Goal: Task Accomplishment & Management: Manage account settings

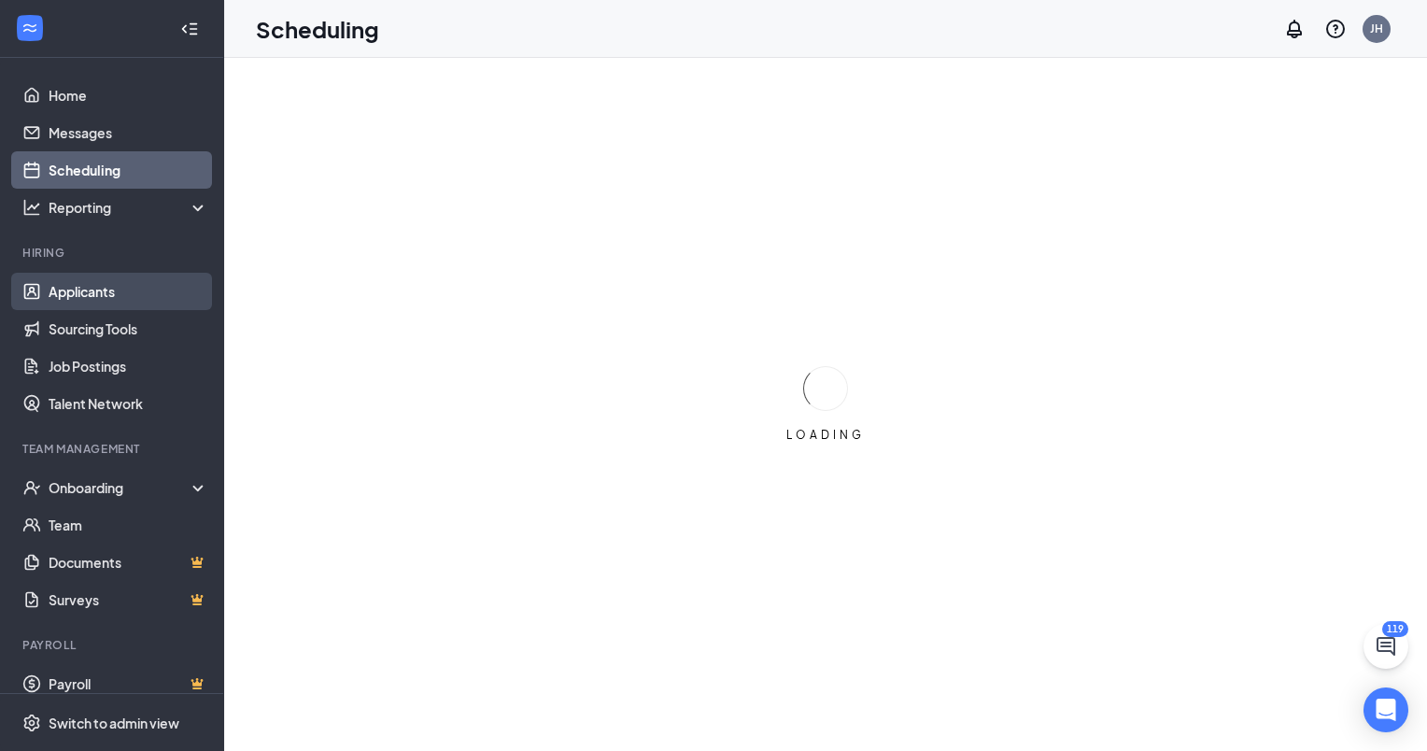
click at [97, 299] on link "Applicants" at bounding box center [129, 291] width 160 height 37
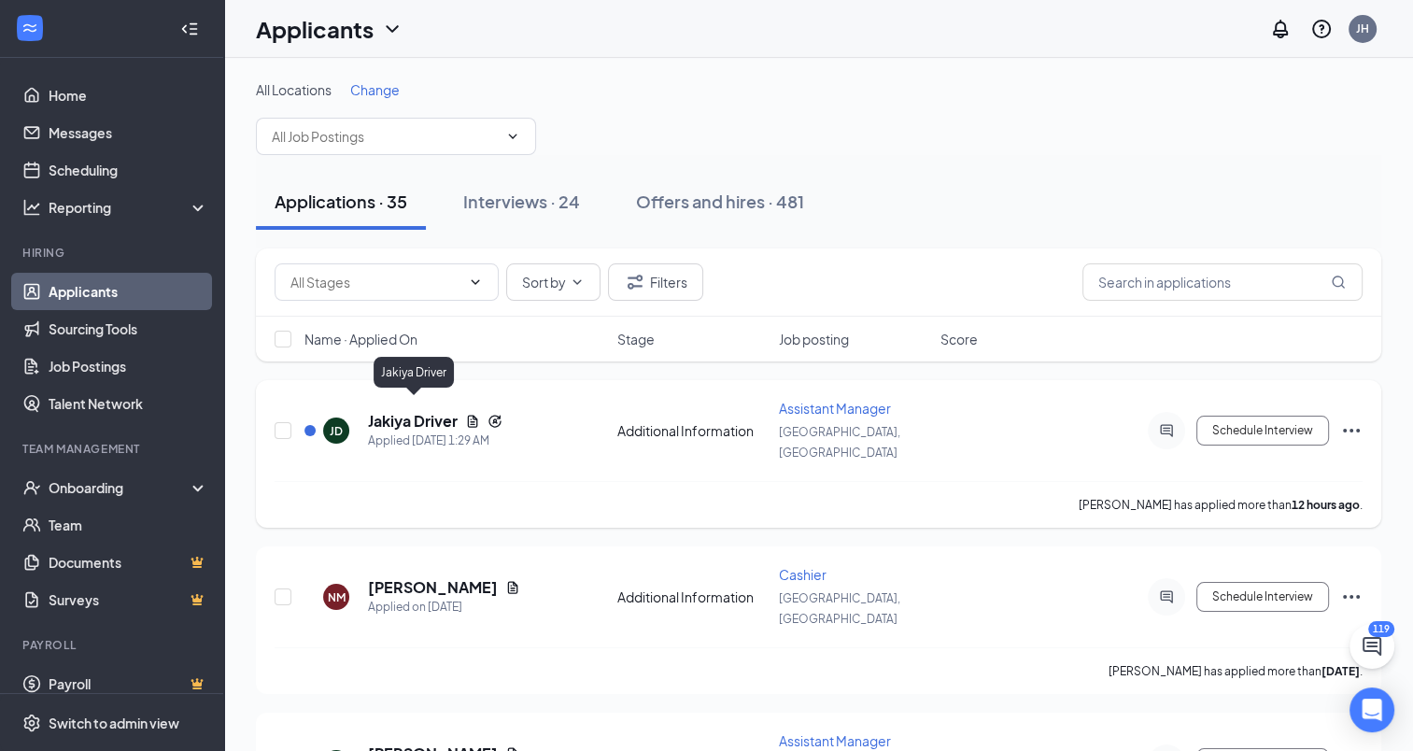
click at [419, 418] on h5 "Jakiya Driver" at bounding box center [413, 421] width 90 height 21
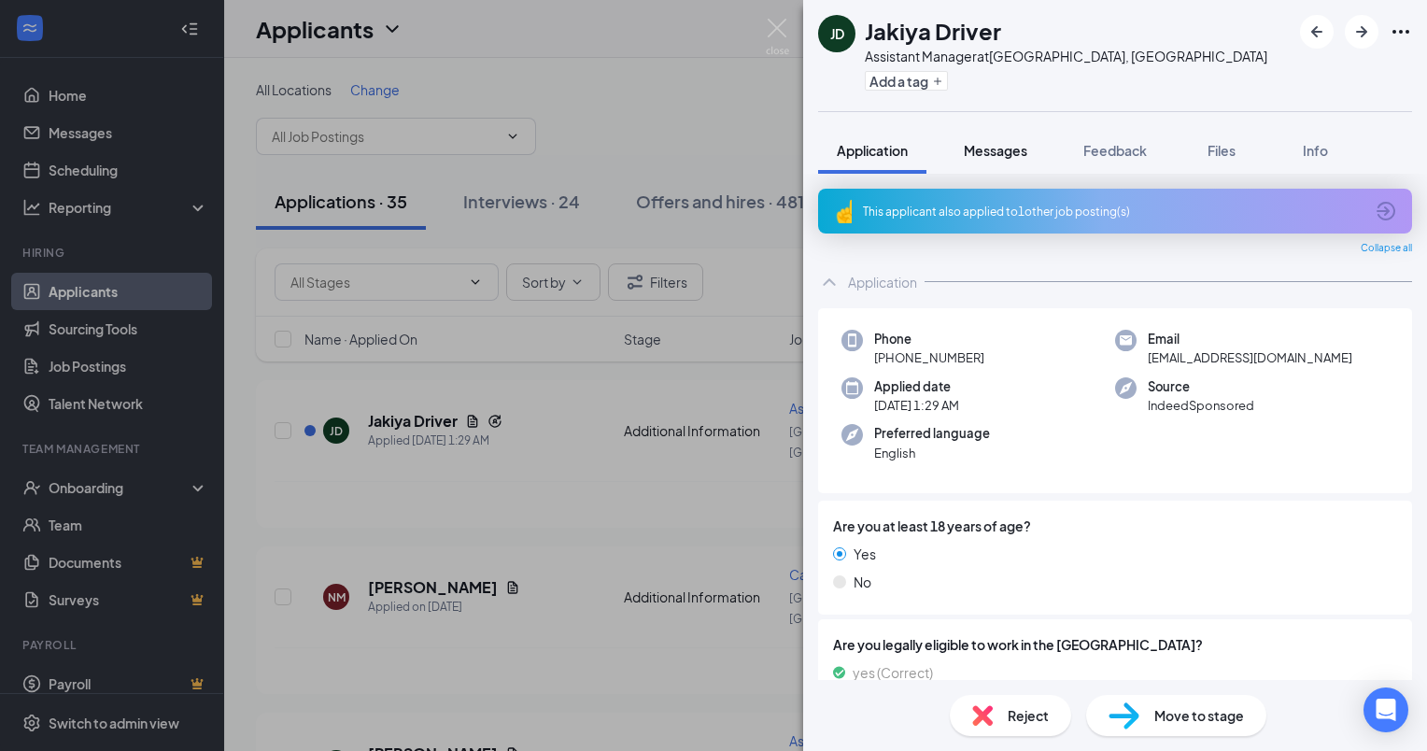
click at [993, 149] on span "Messages" at bounding box center [996, 150] width 64 height 17
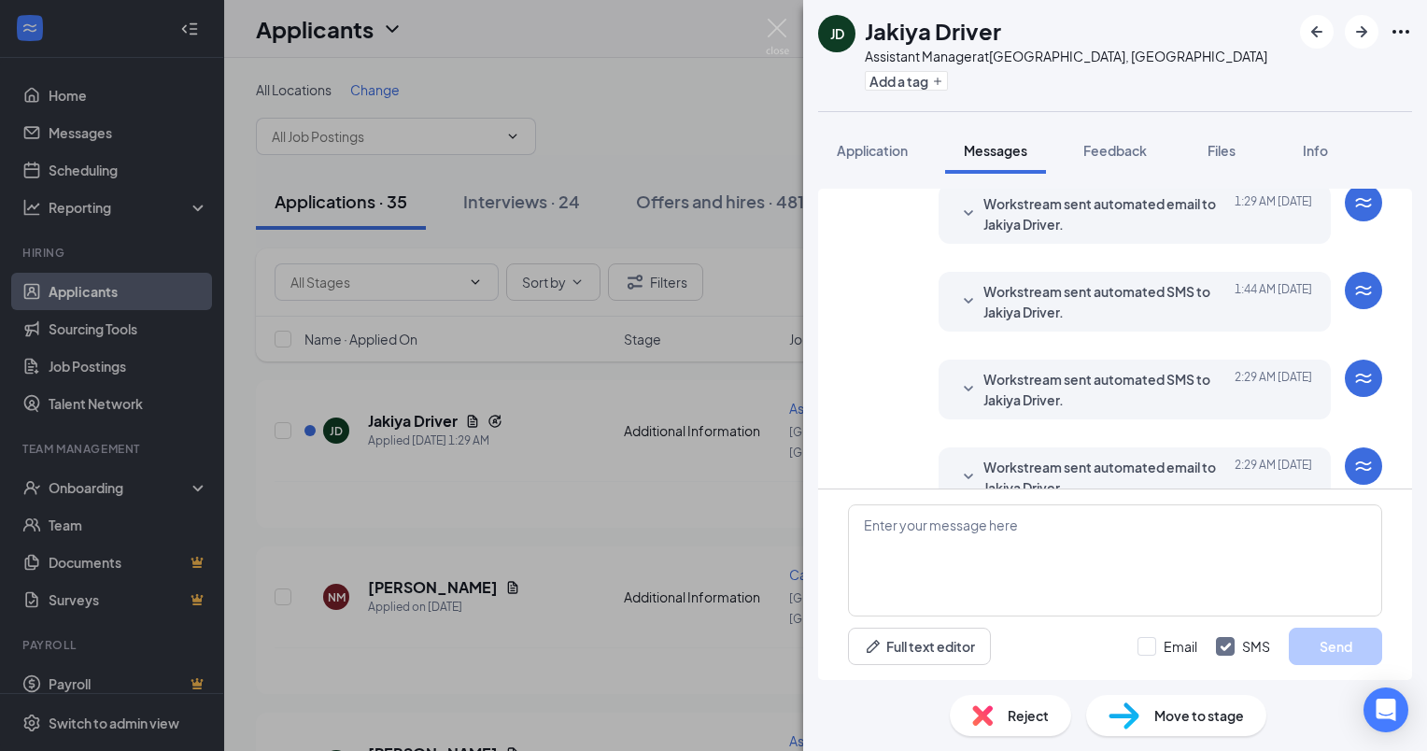
scroll to position [105, 0]
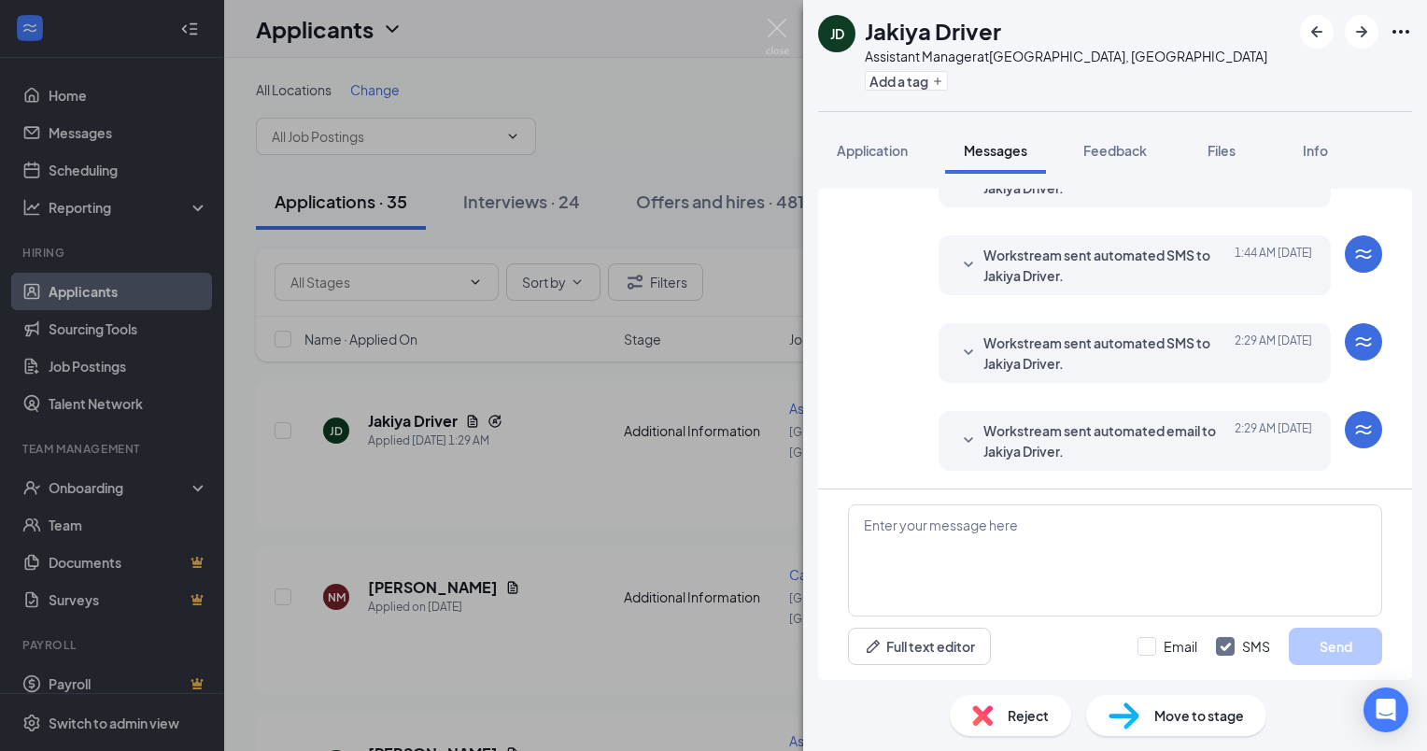
click at [1175, 433] on span "Workstream sent automated email to Jakiya Driver." at bounding box center [1106, 440] width 245 height 41
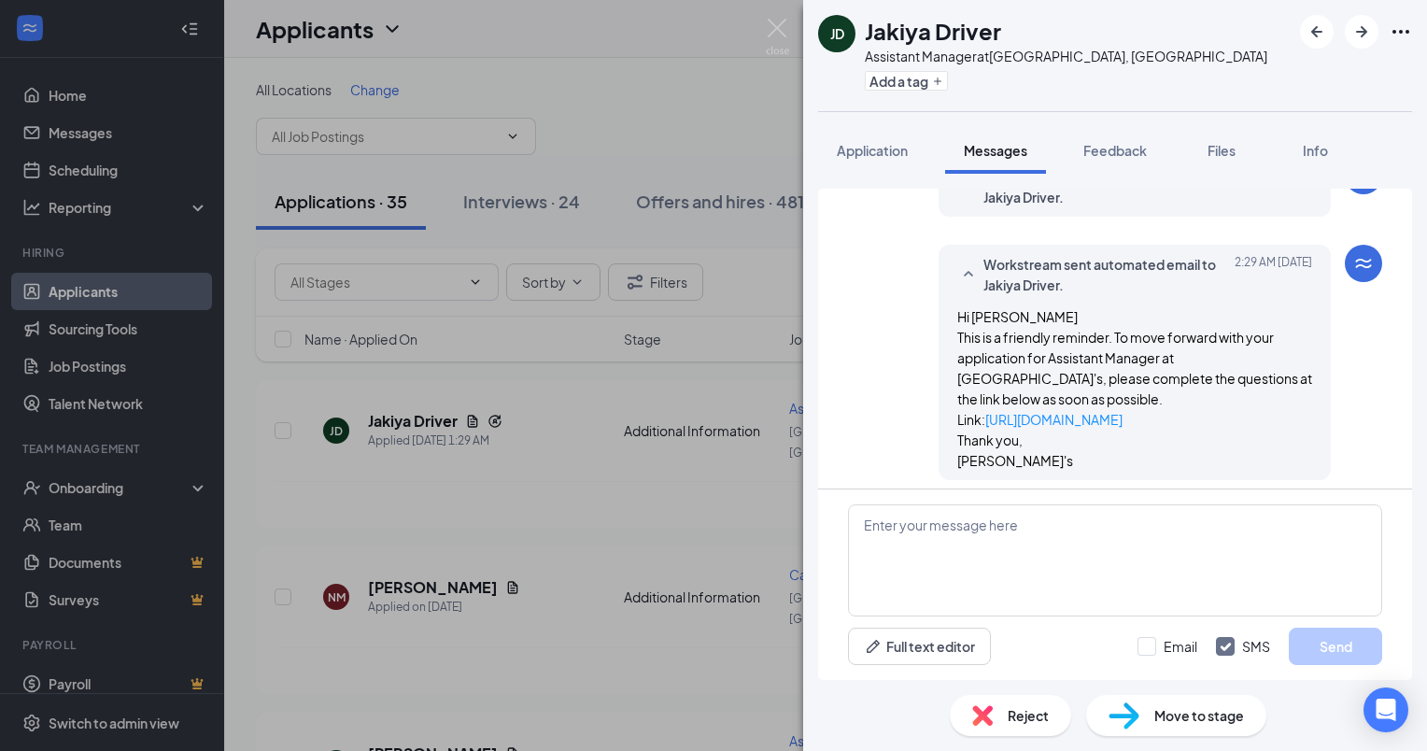
scroll to position [280, 0]
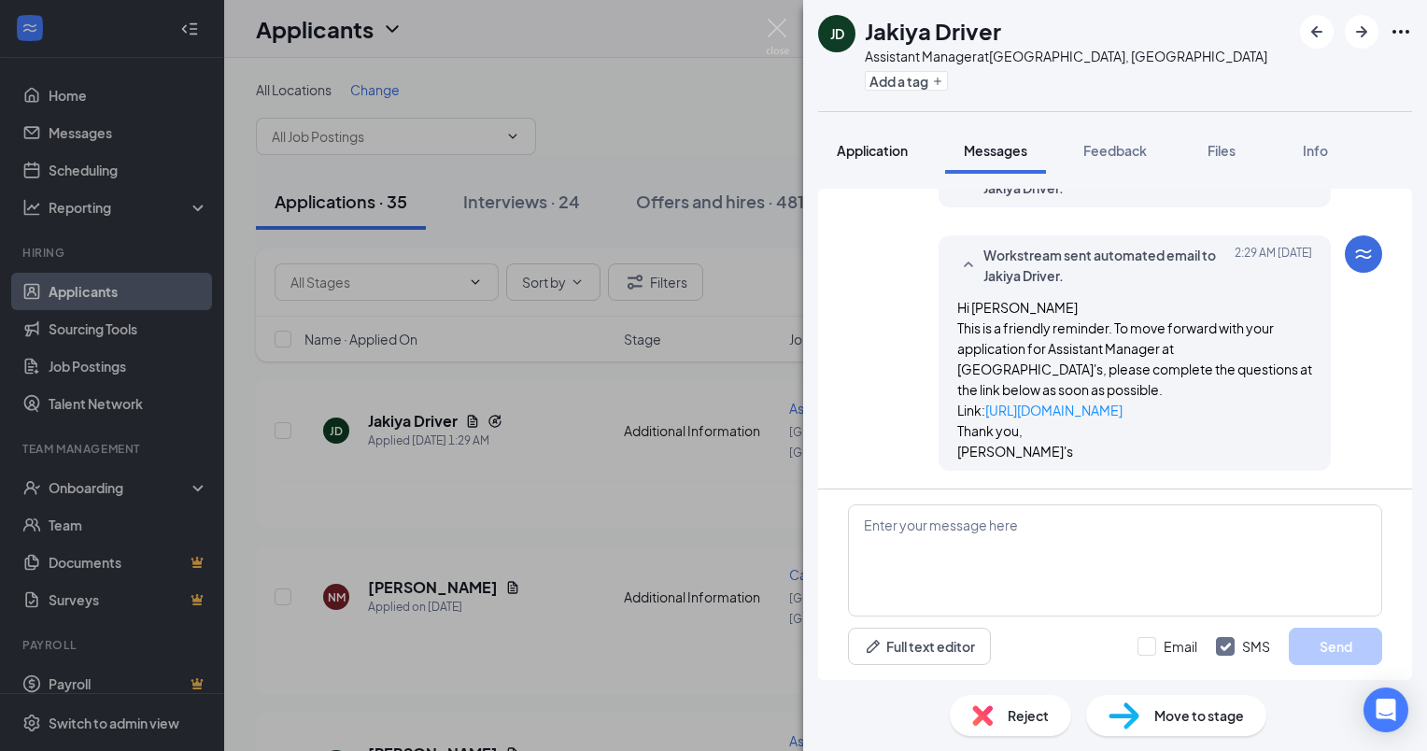
click at [878, 149] on span "Application" at bounding box center [872, 150] width 71 height 17
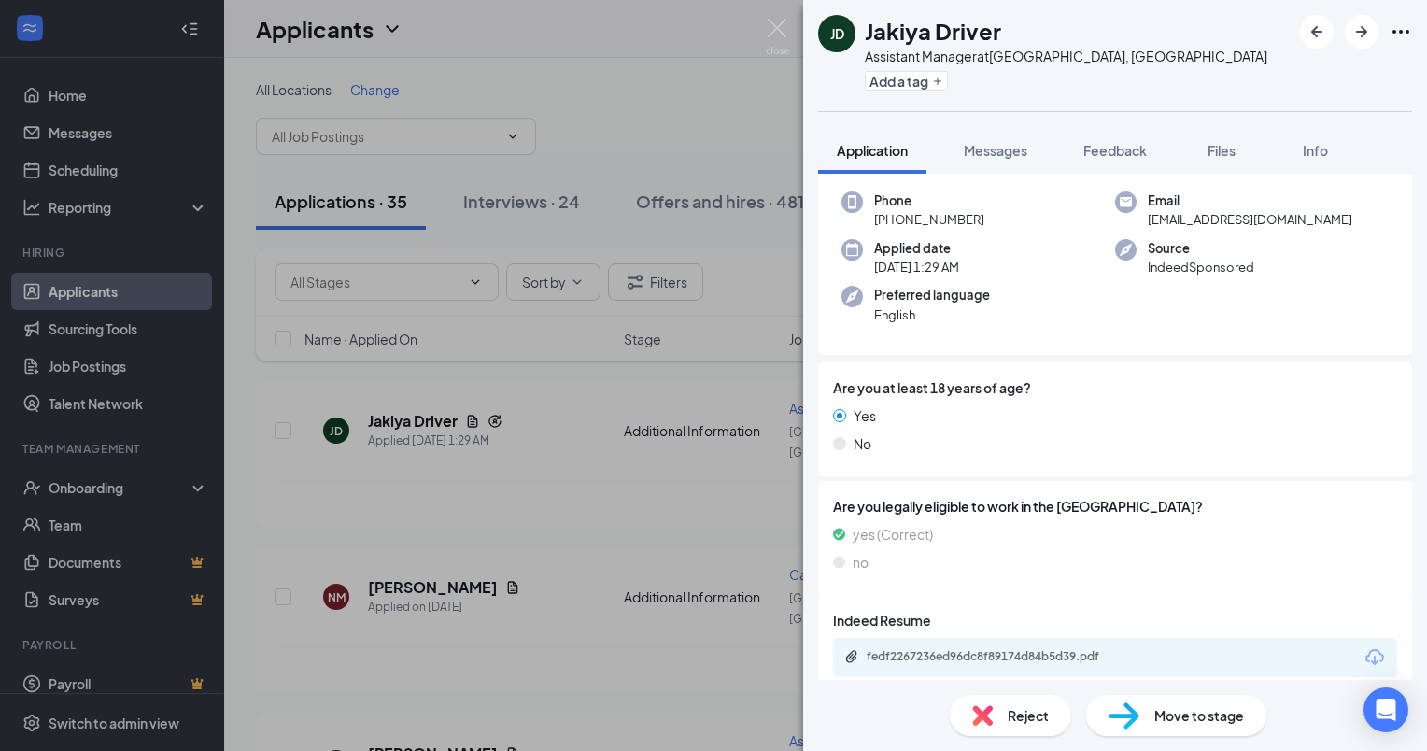
scroll to position [194, 0]
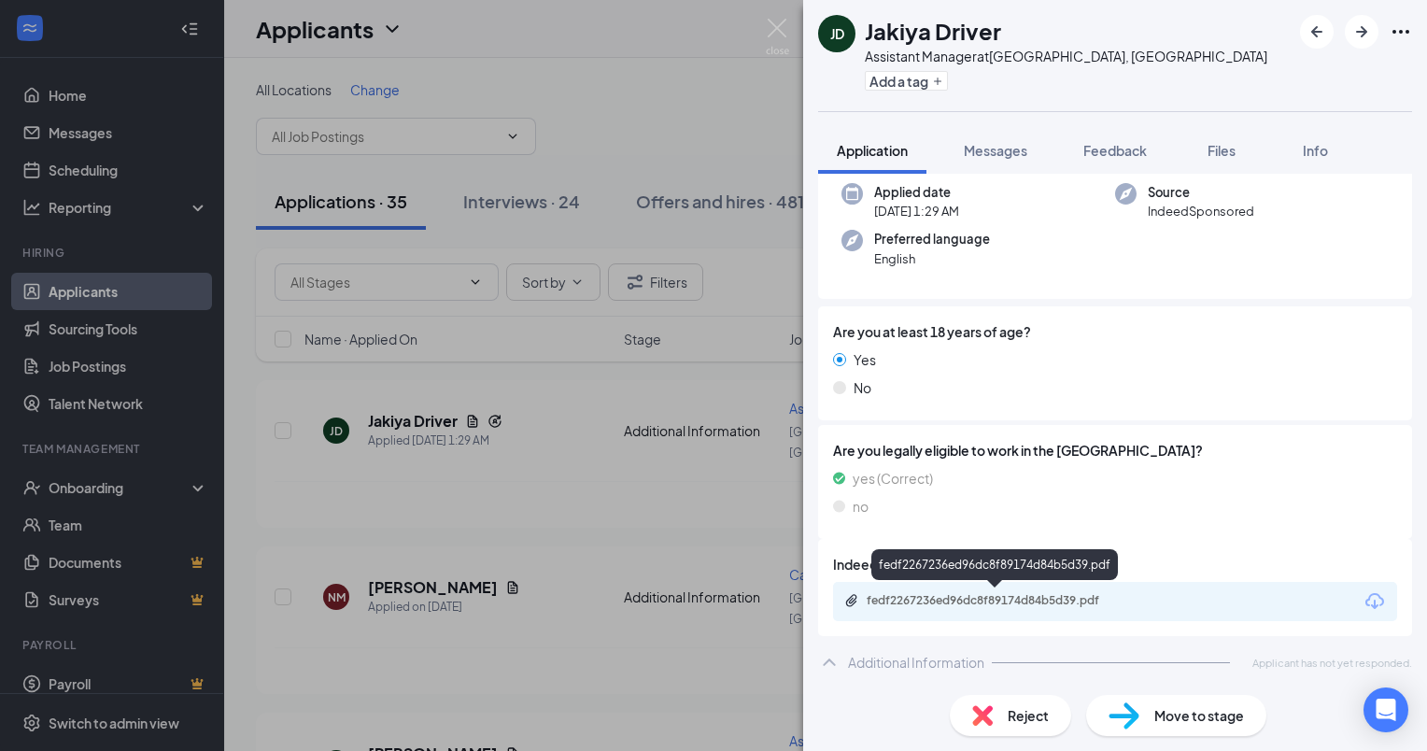
click at [1000, 594] on div "fedf2267236ed96dc8f89174d84b5d39.pdf" at bounding box center [998, 600] width 262 height 15
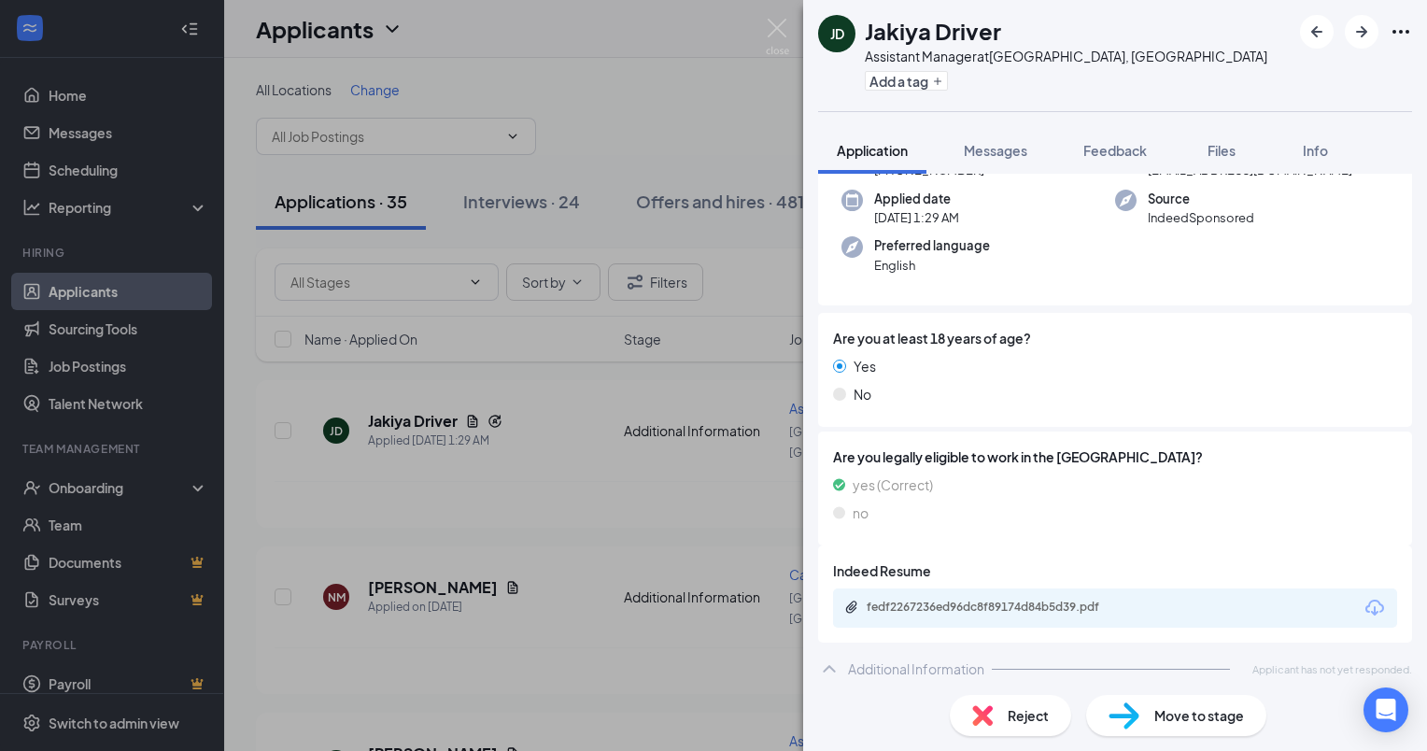
click at [1192, 712] on span "Move to stage" at bounding box center [1200, 715] width 90 height 21
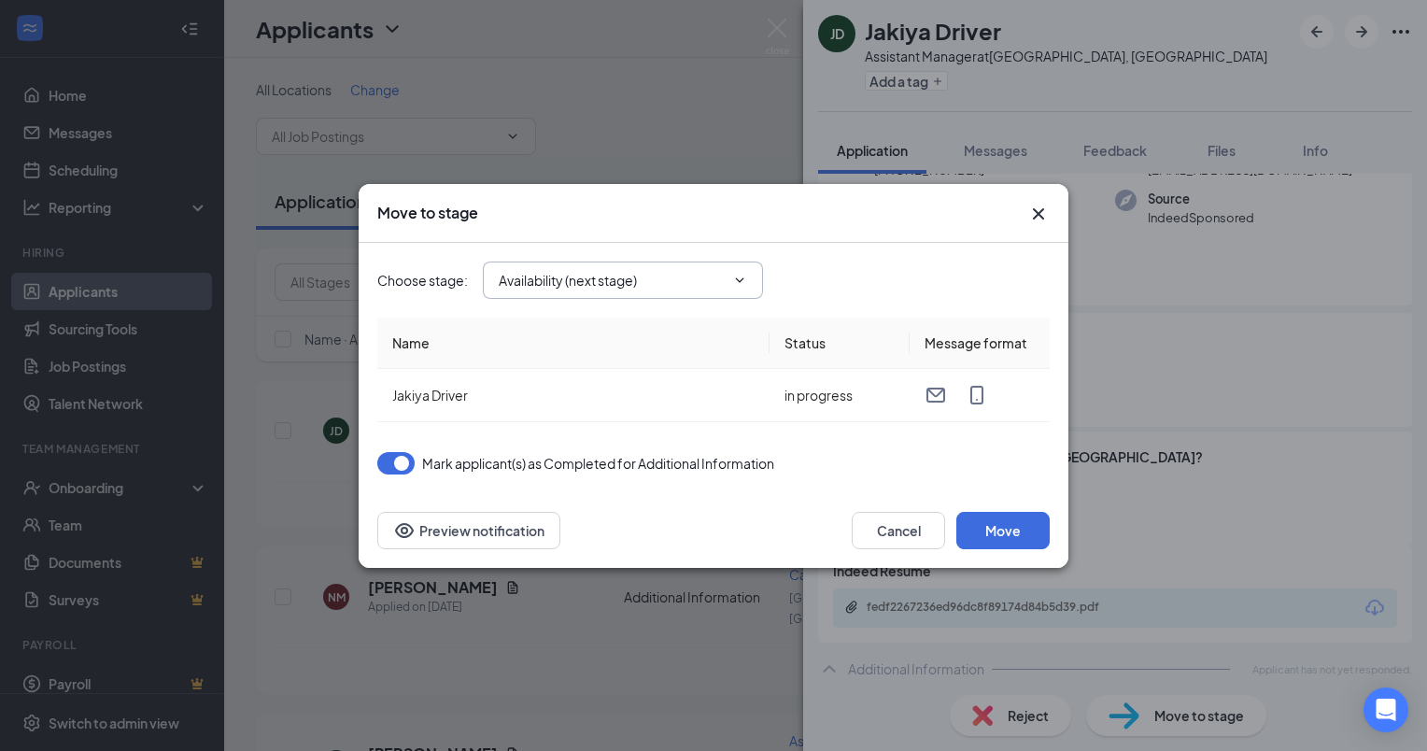
click at [739, 282] on icon "ChevronDown" at bounding box center [739, 280] width 15 height 15
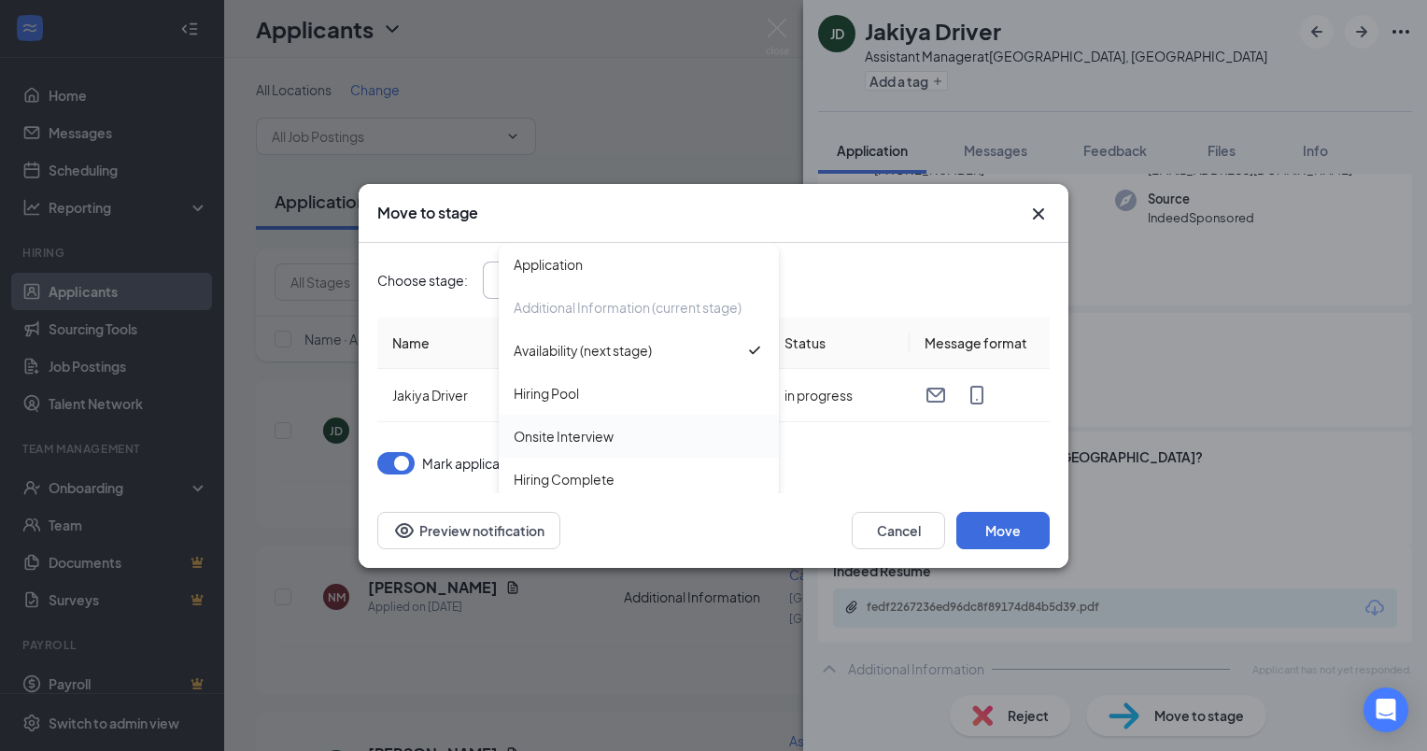
click at [631, 430] on div "Onsite Interview" at bounding box center [639, 436] width 250 height 21
type input "Onsite Interview"
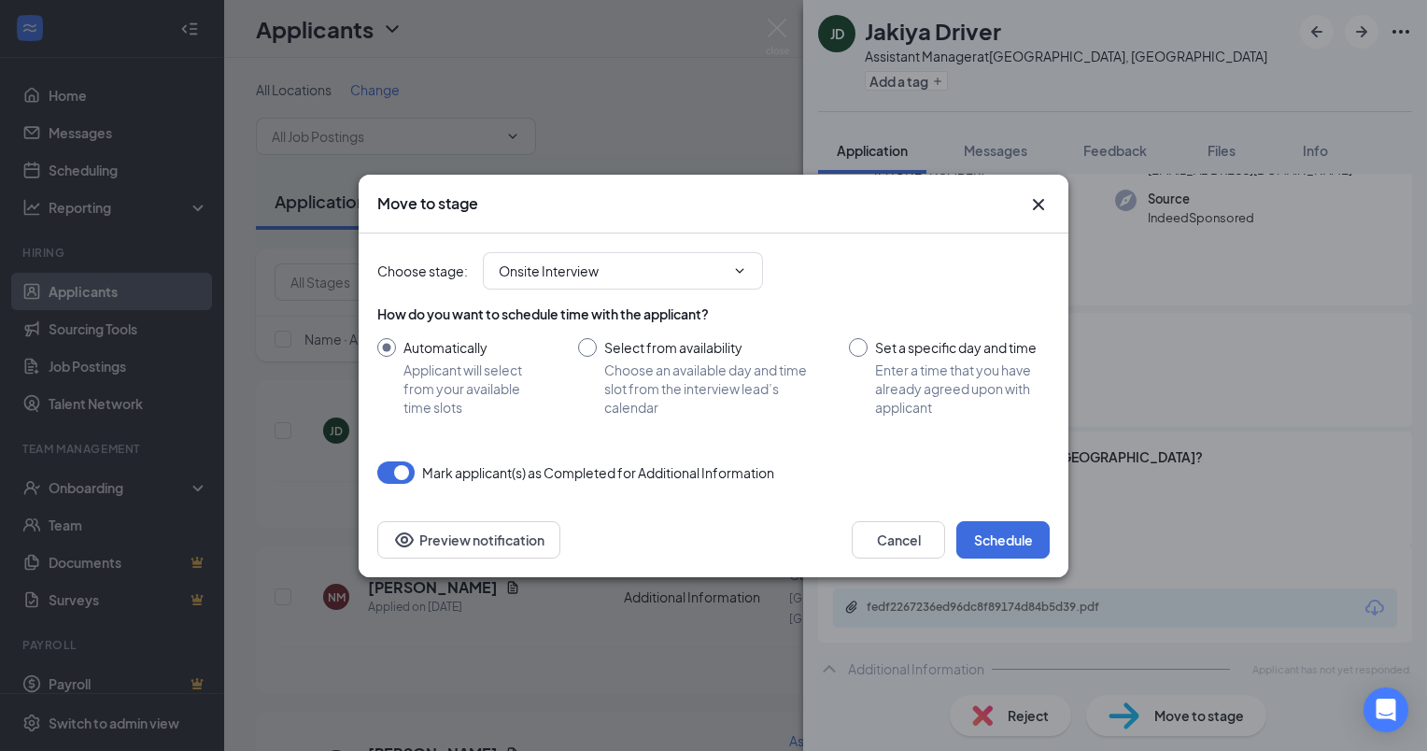
click at [856, 341] on input "Set a specific day and time Enter a time that you have already agreed upon with…" at bounding box center [949, 377] width 201 height 78
radio input "true"
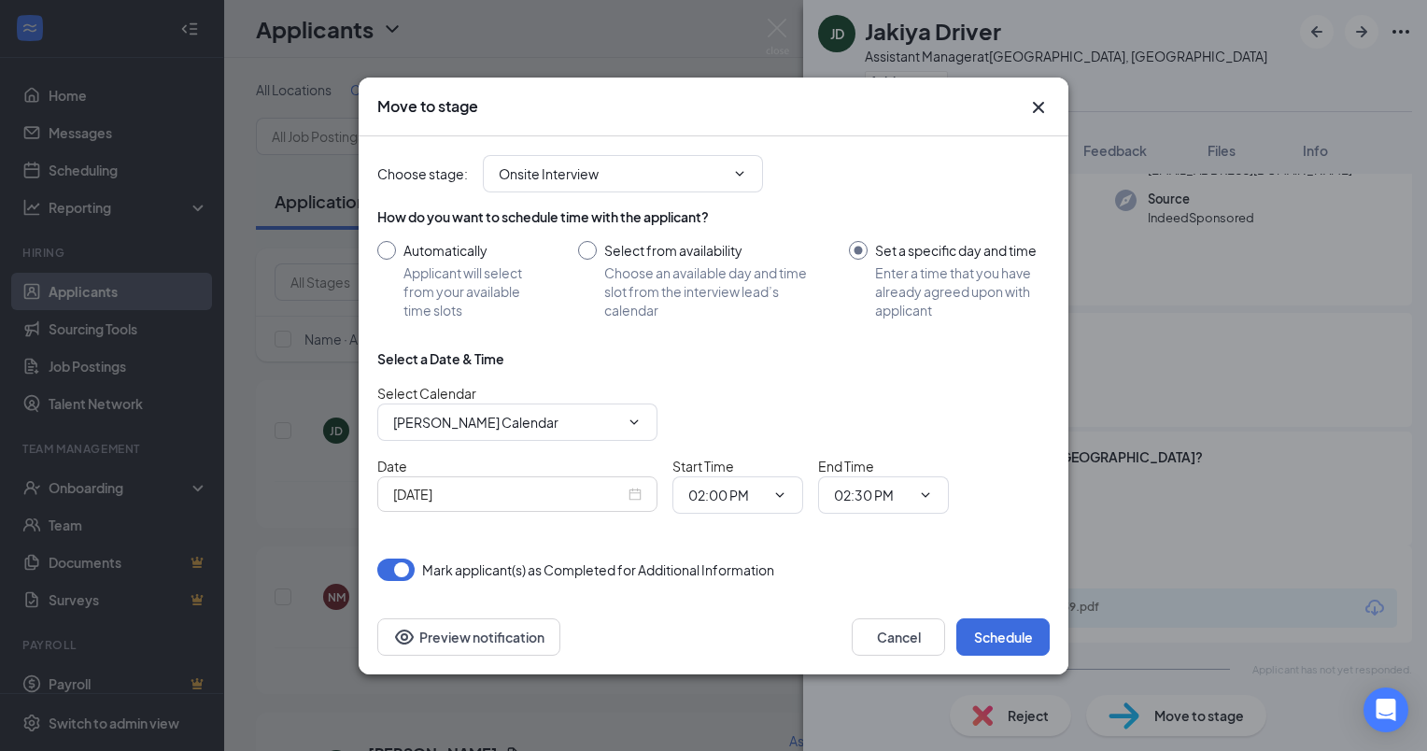
click at [381, 253] on input "Automatically Applicant will select from your available time slots" at bounding box center [458, 280] width 163 height 78
radio input "true"
radio input "false"
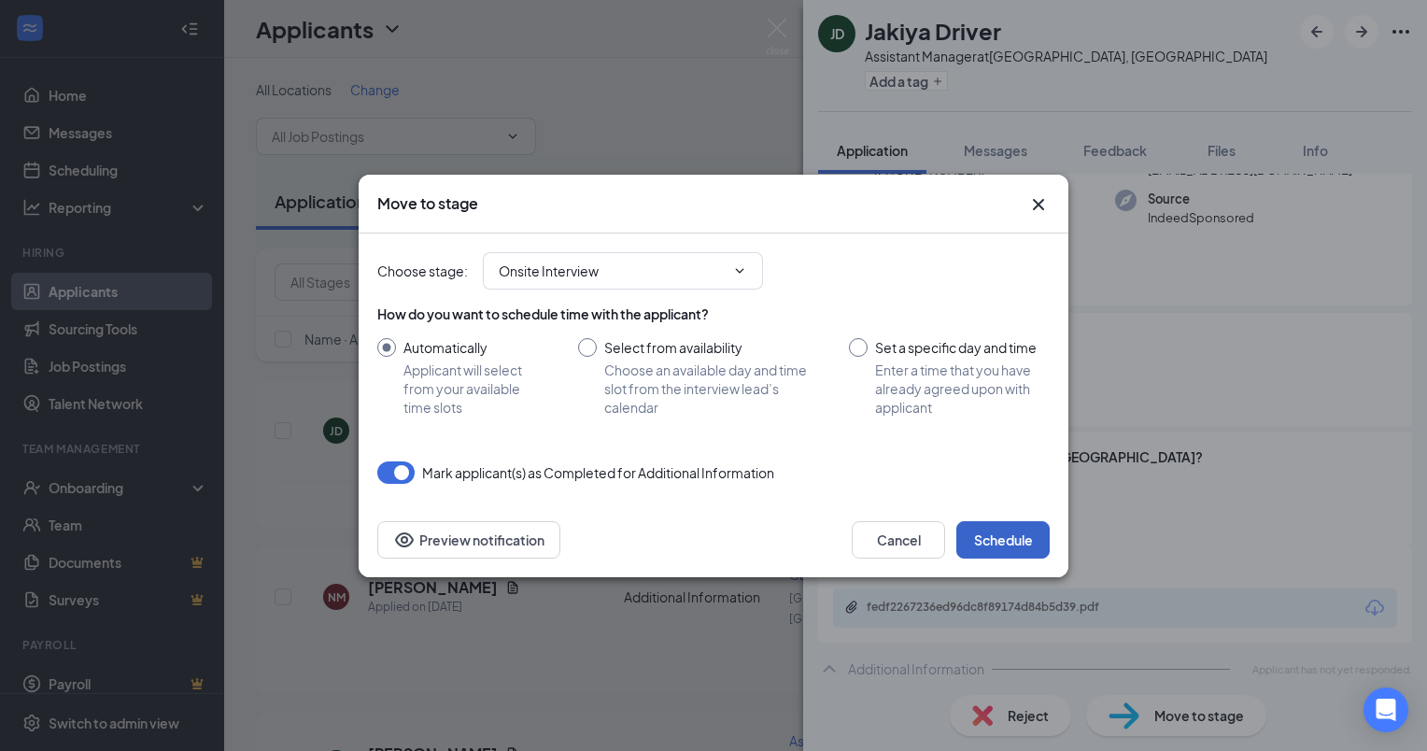
click at [1012, 537] on button "Schedule" at bounding box center [1002, 539] width 93 height 37
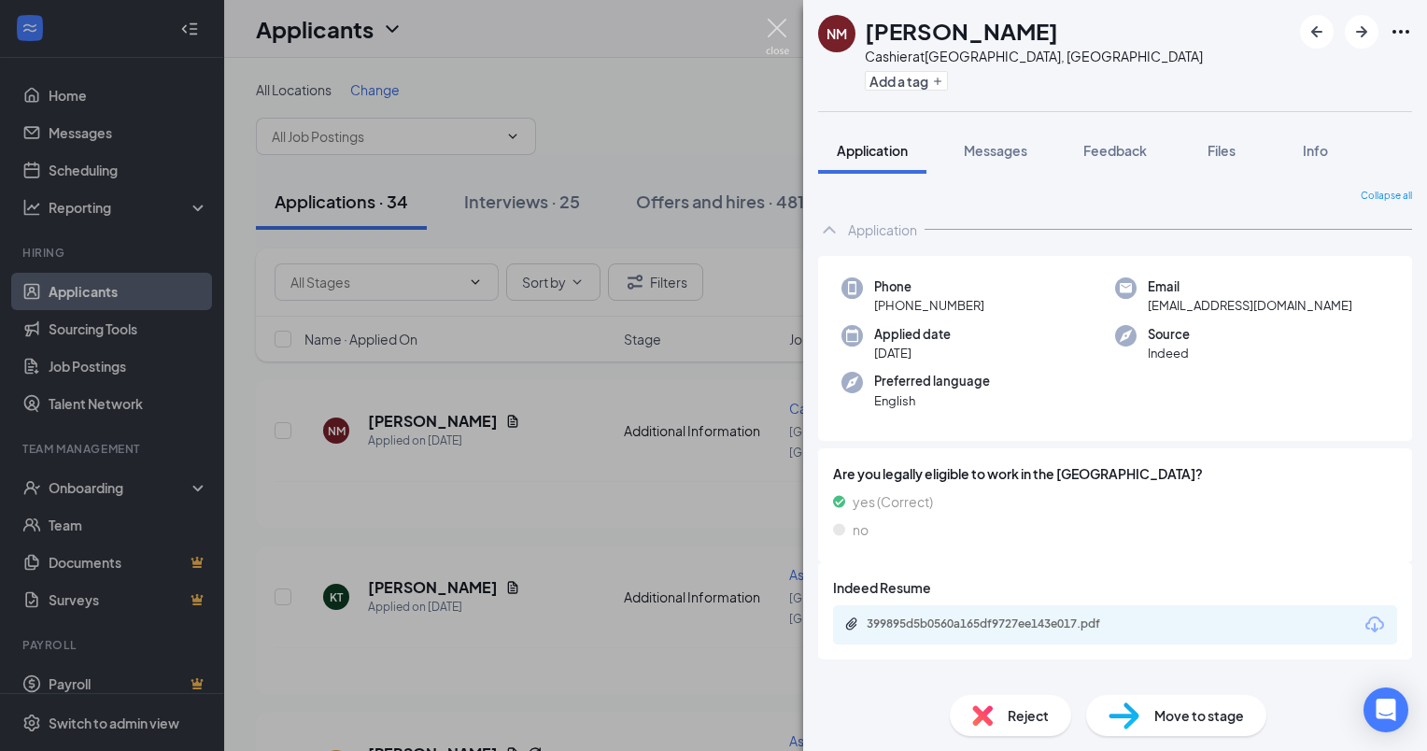
click at [778, 35] on img at bounding box center [777, 37] width 23 height 36
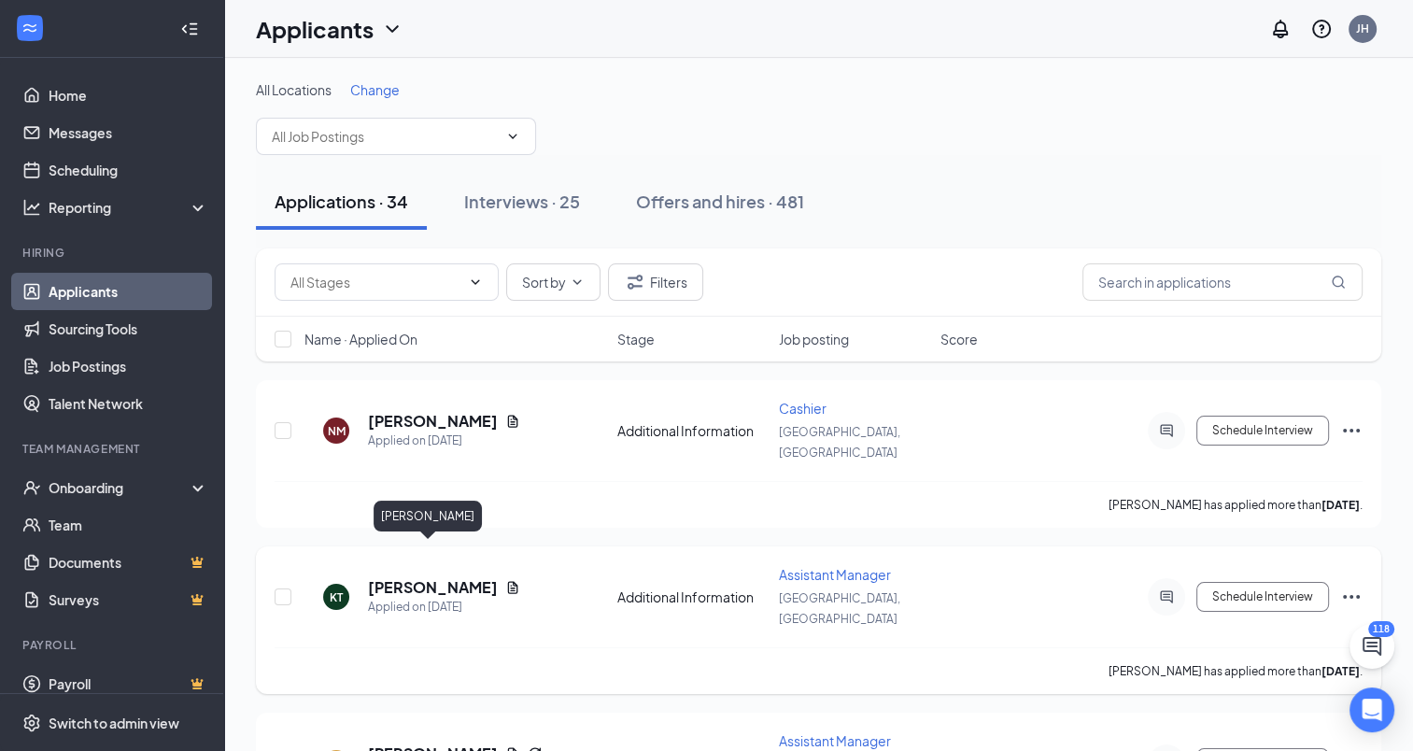
click at [419, 577] on h5 "[PERSON_NAME]" at bounding box center [433, 587] width 130 height 21
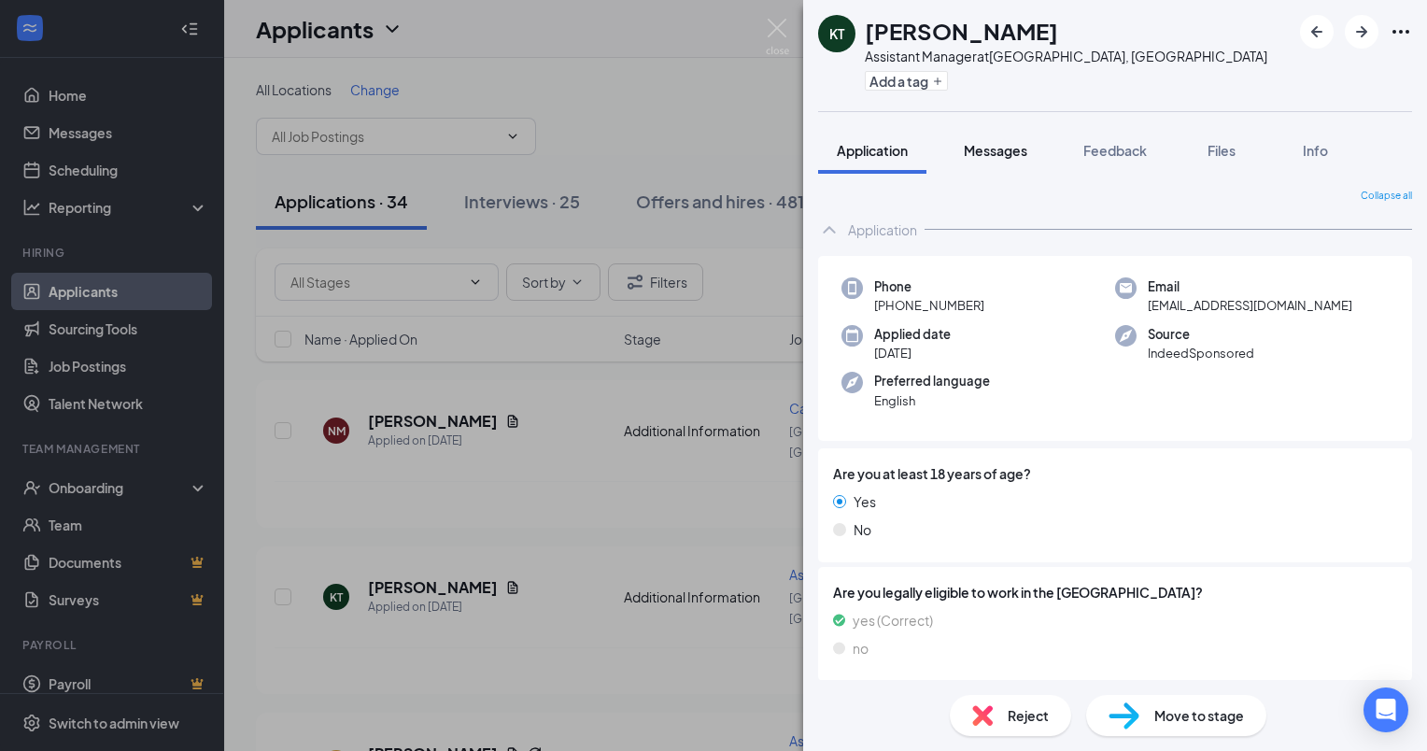
click at [976, 151] on span "Messages" at bounding box center [996, 150] width 64 height 17
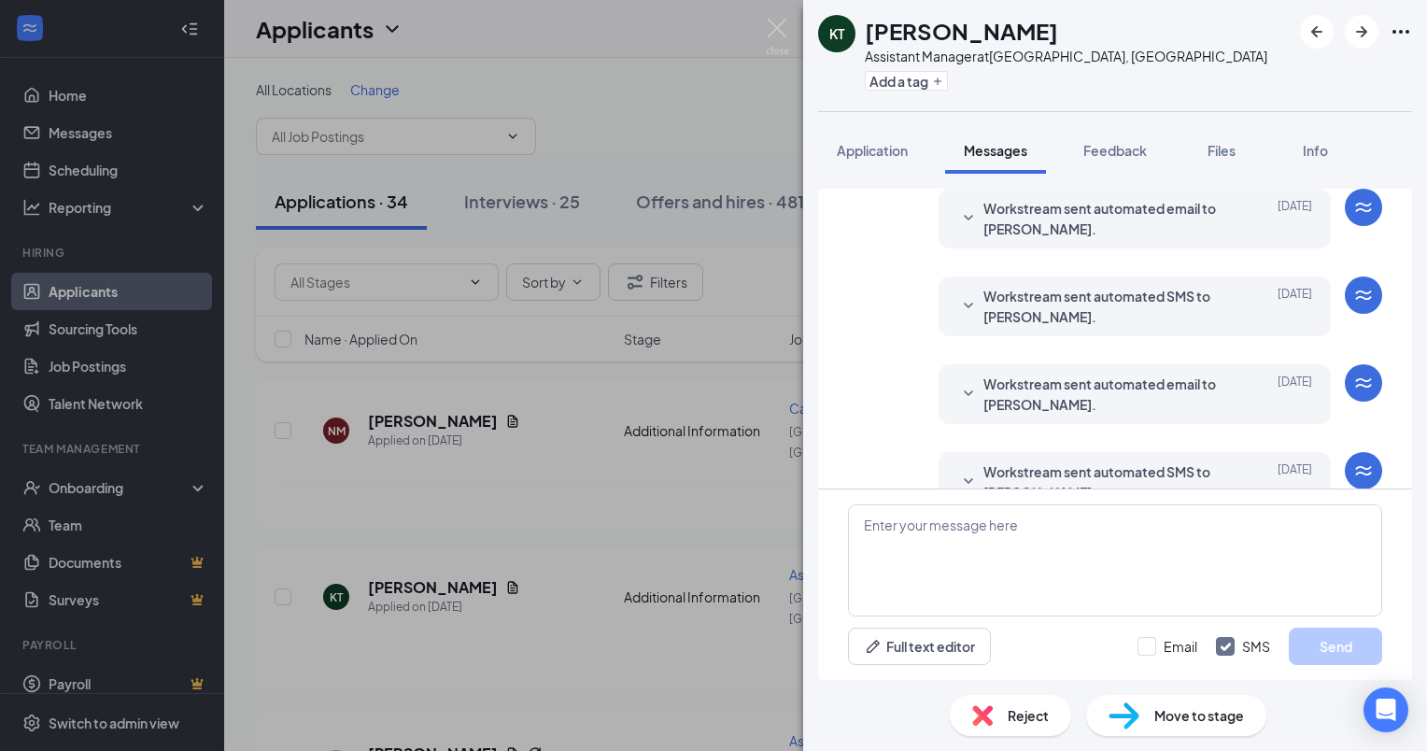
scroll to position [334, 0]
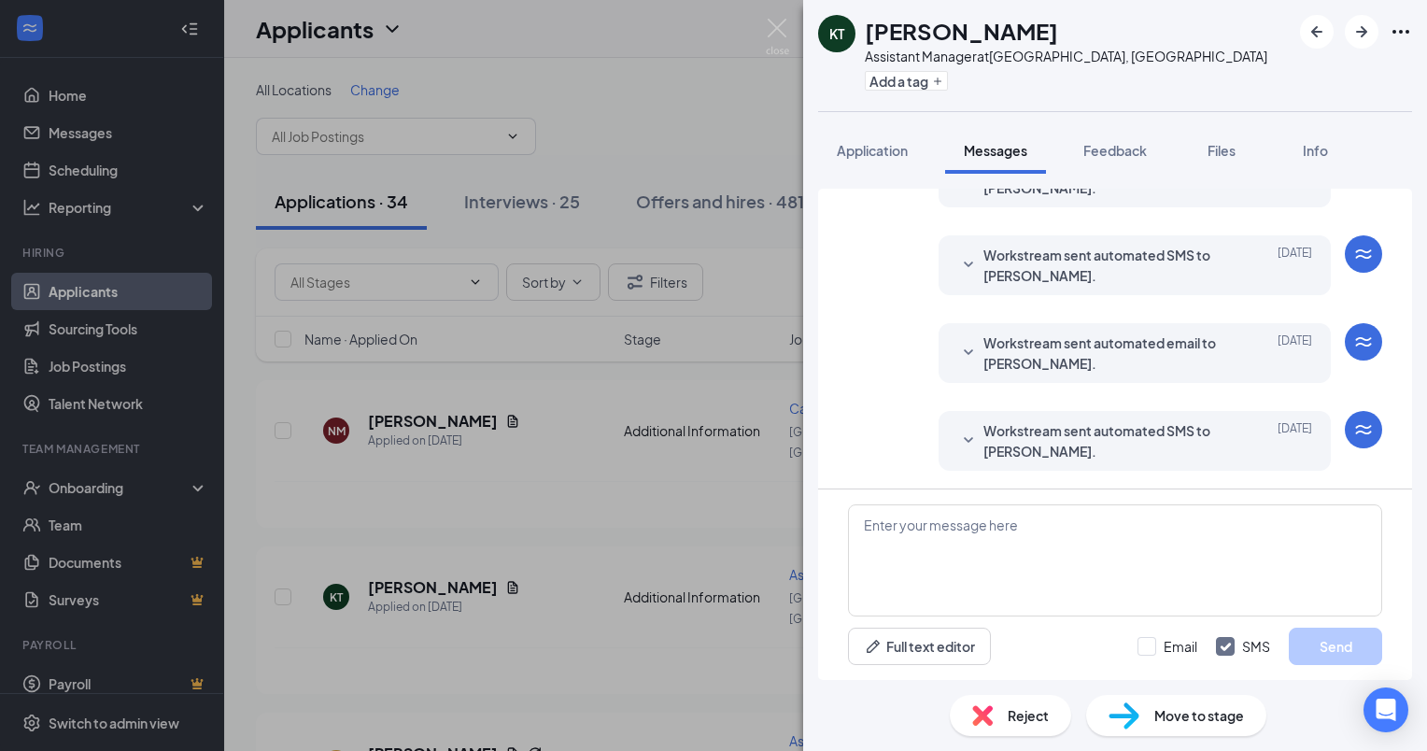
click at [1098, 446] on span "Workstream sent automated SMS to [PERSON_NAME]." at bounding box center [1106, 440] width 245 height 41
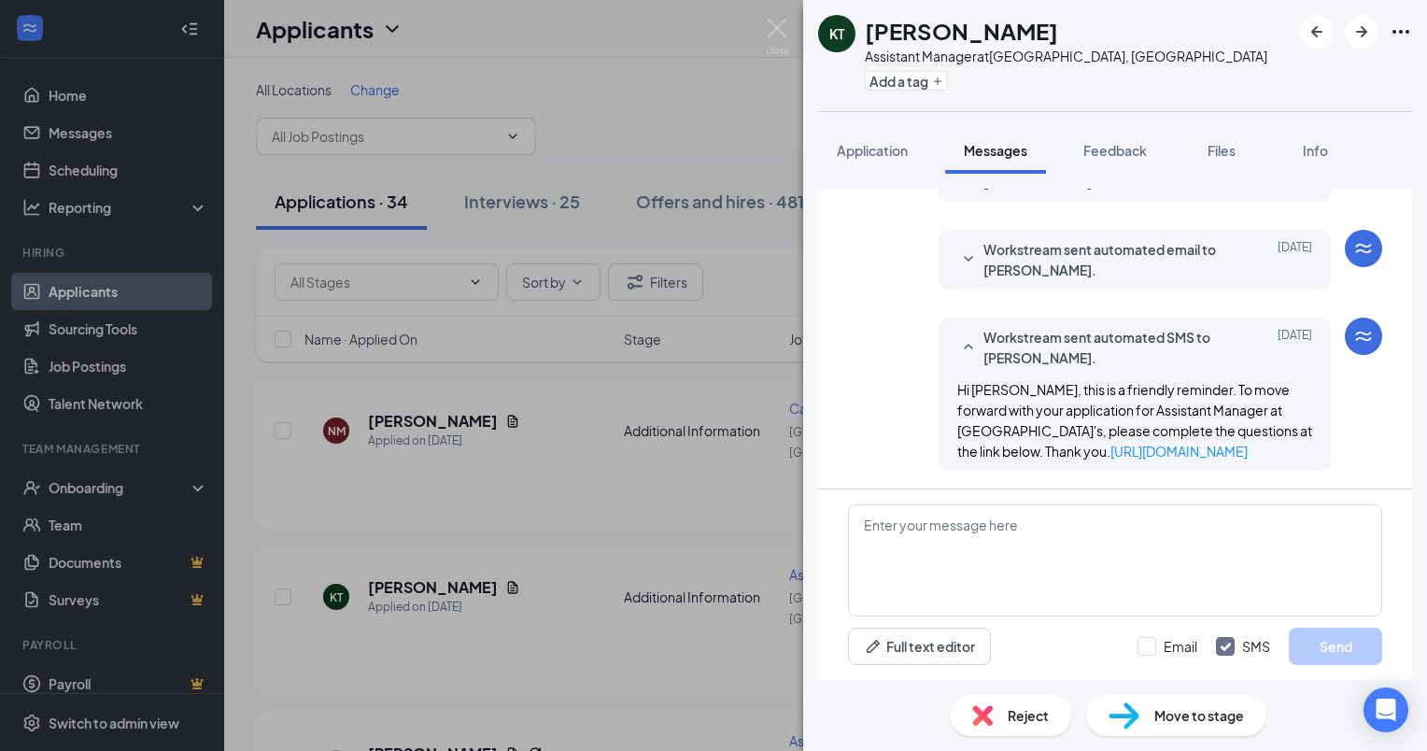
click at [689, 93] on div "[PERSON_NAME] Assistant Manager at [GEOGRAPHIC_DATA], [GEOGRAPHIC_DATA] Add a t…" at bounding box center [713, 375] width 1427 height 751
click at [785, 9] on div "[PERSON_NAME] Assistant Manager at [GEOGRAPHIC_DATA], [GEOGRAPHIC_DATA] Add a t…" at bounding box center [713, 375] width 1427 height 751
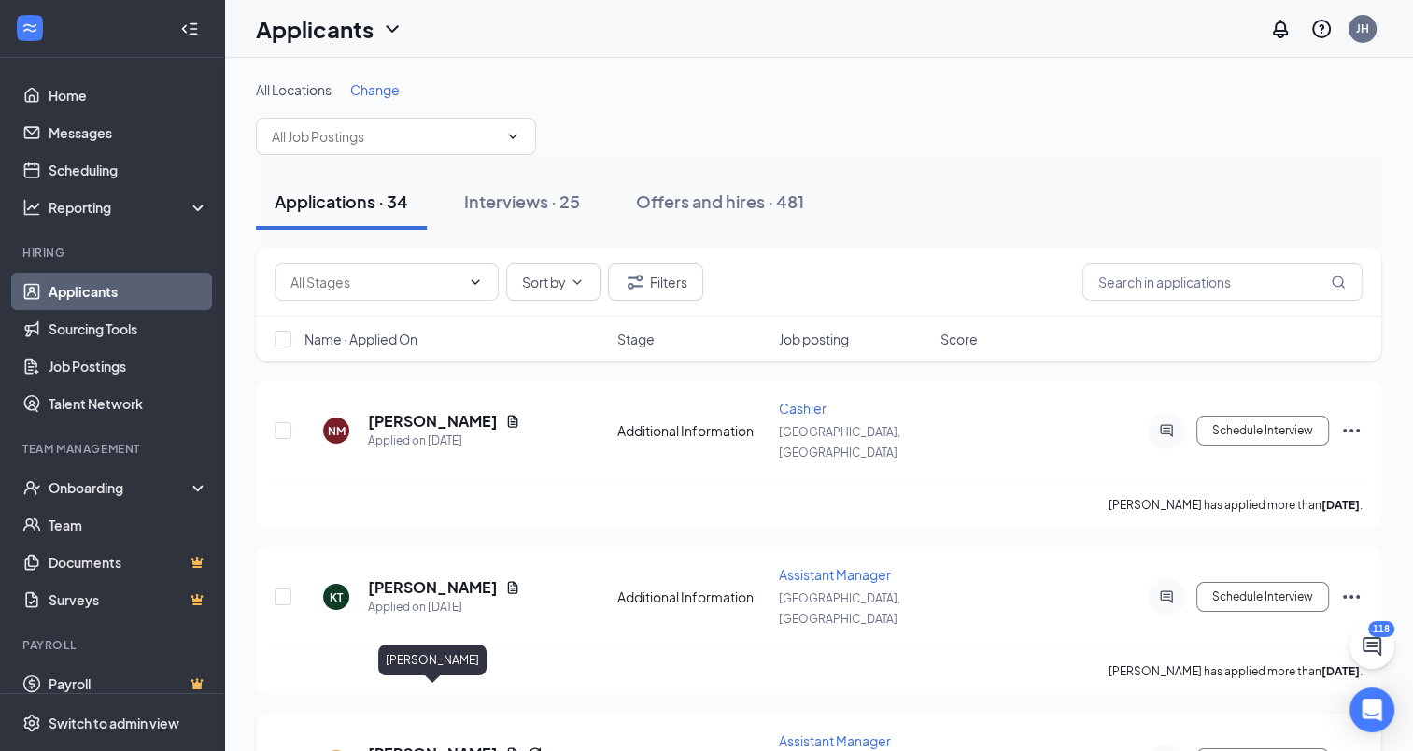
click at [453, 744] on h5 "[PERSON_NAME]" at bounding box center [433, 754] width 130 height 21
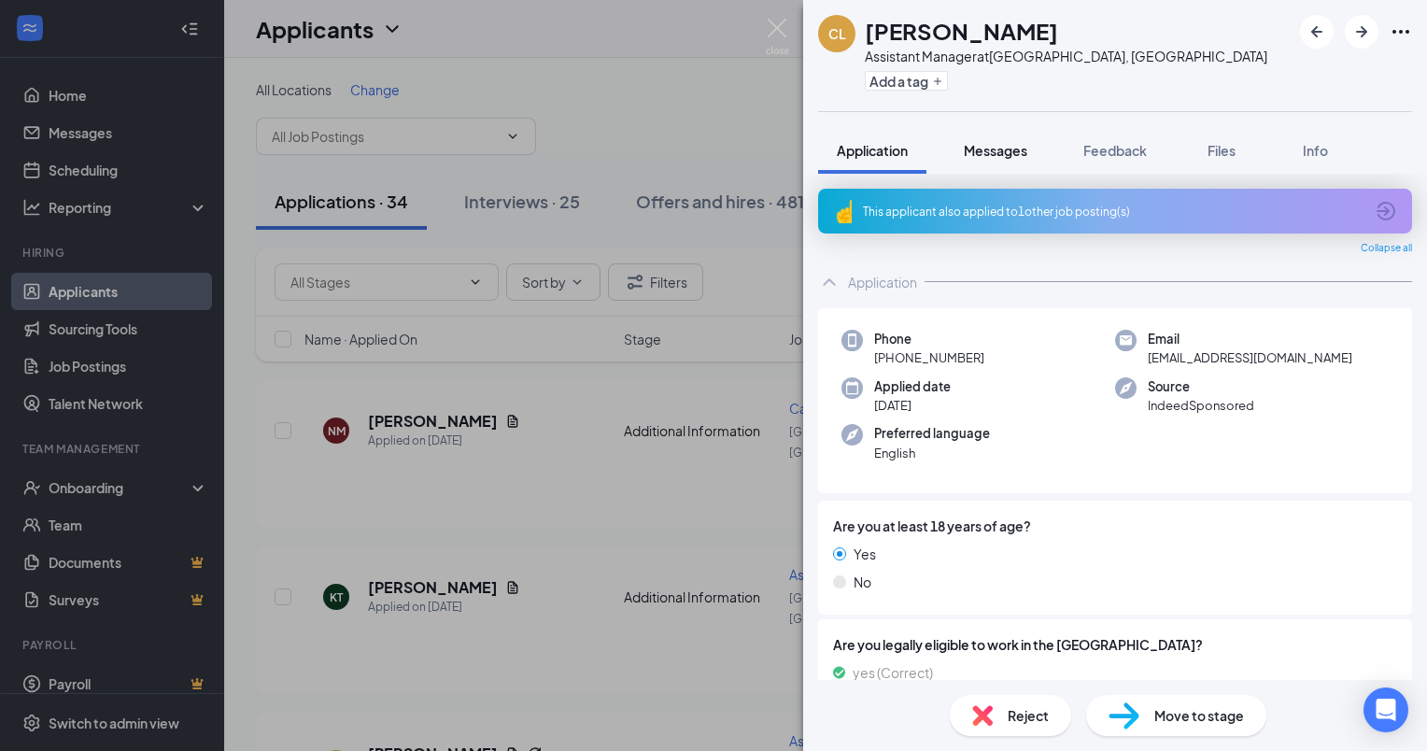
click at [1013, 147] on span "Messages" at bounding box center [996, 150] width 64 height 17
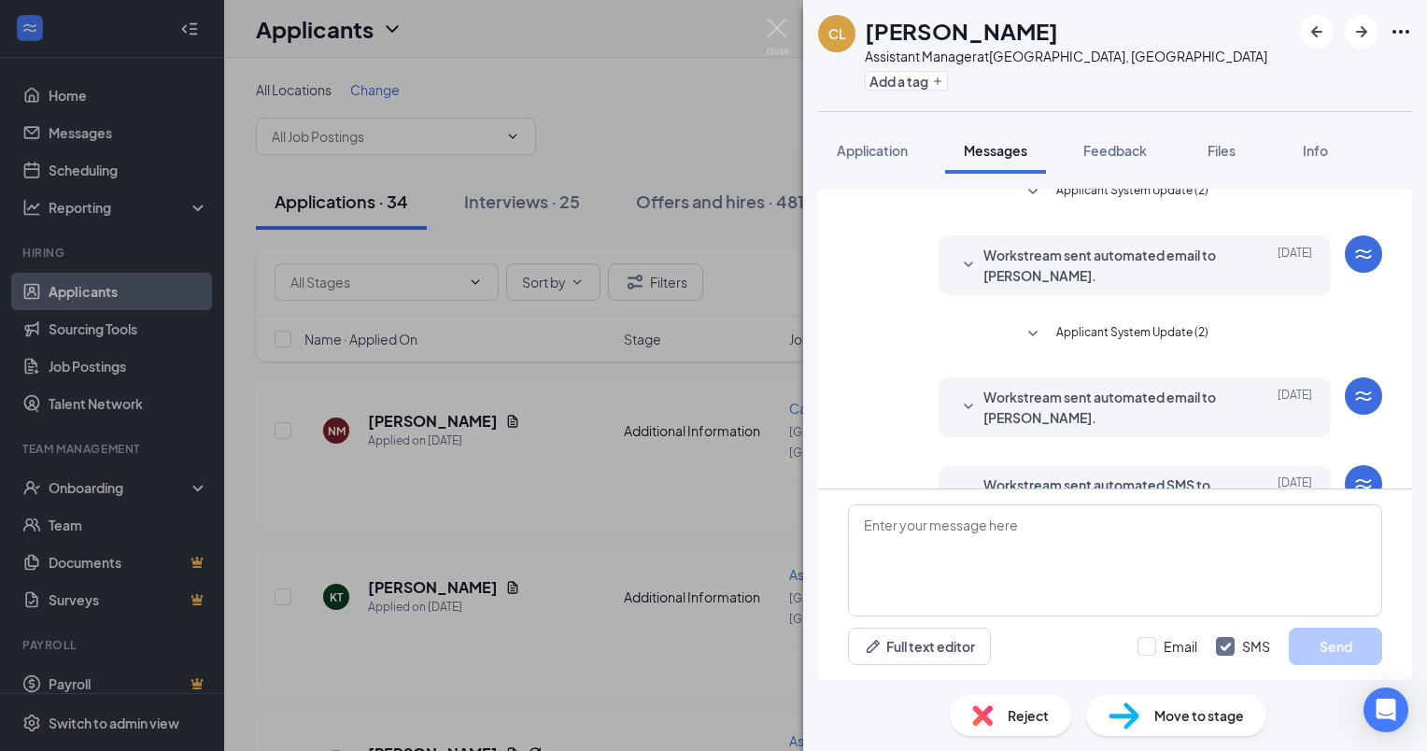
scroll to position [213, 0]
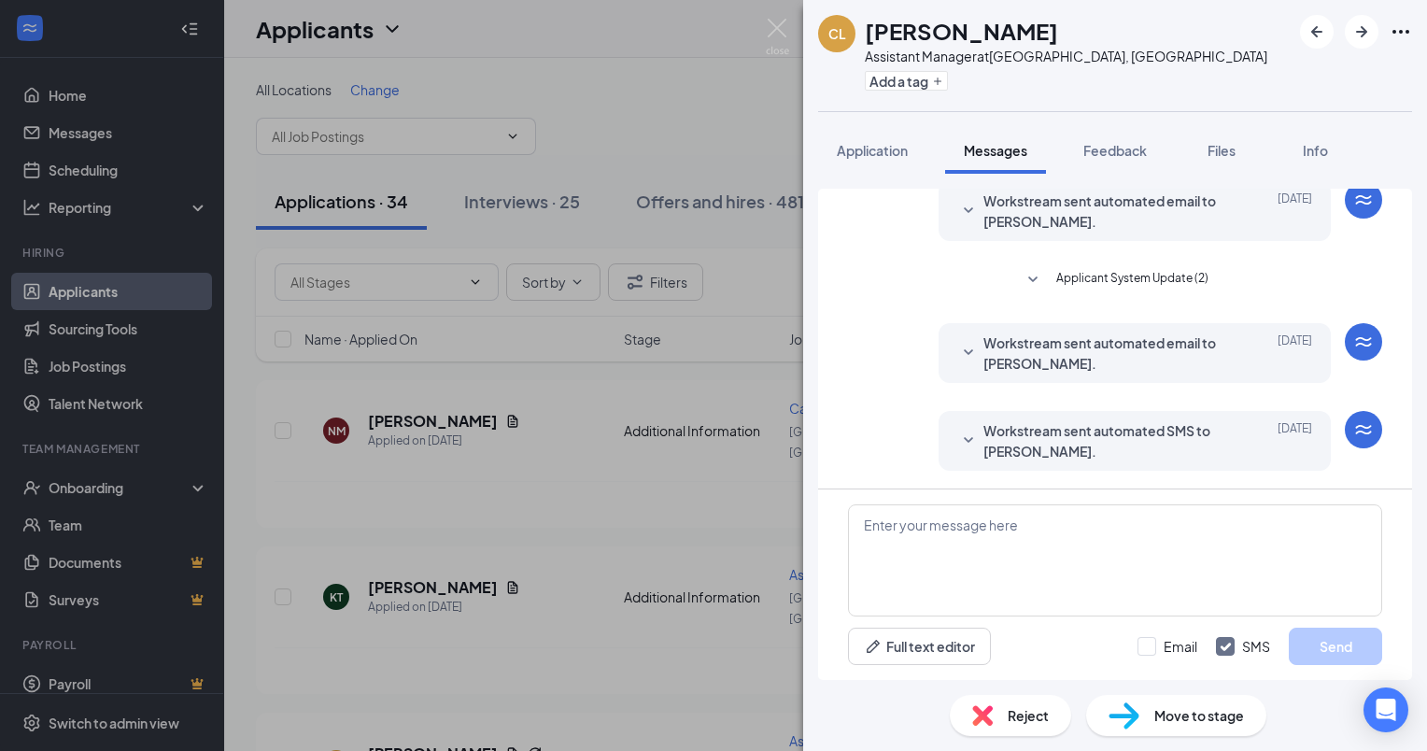
click at [1161, 444] on span "Workstream sent automated SMS to [PERSON_NAME]." at bounding box center [1106, 440] width 245 height 41
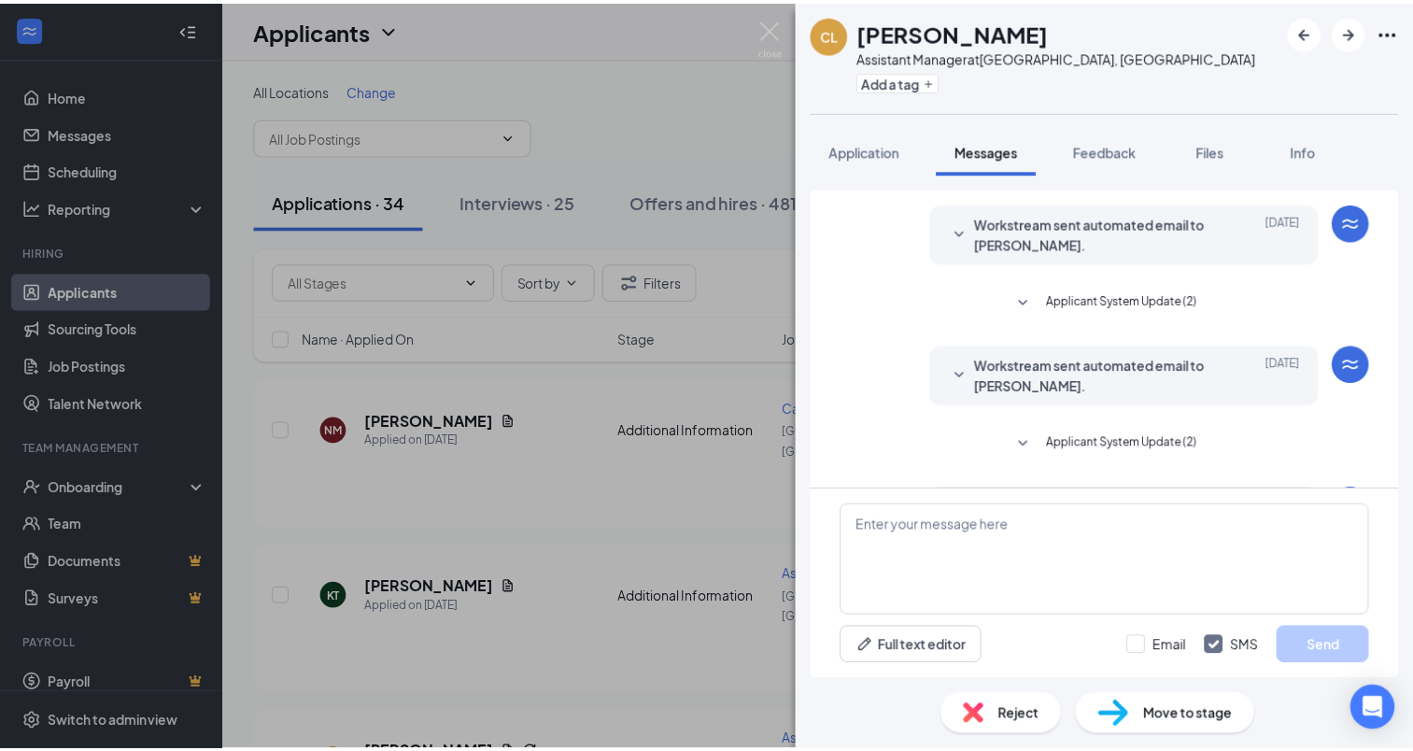
scroll to position [4, 0]
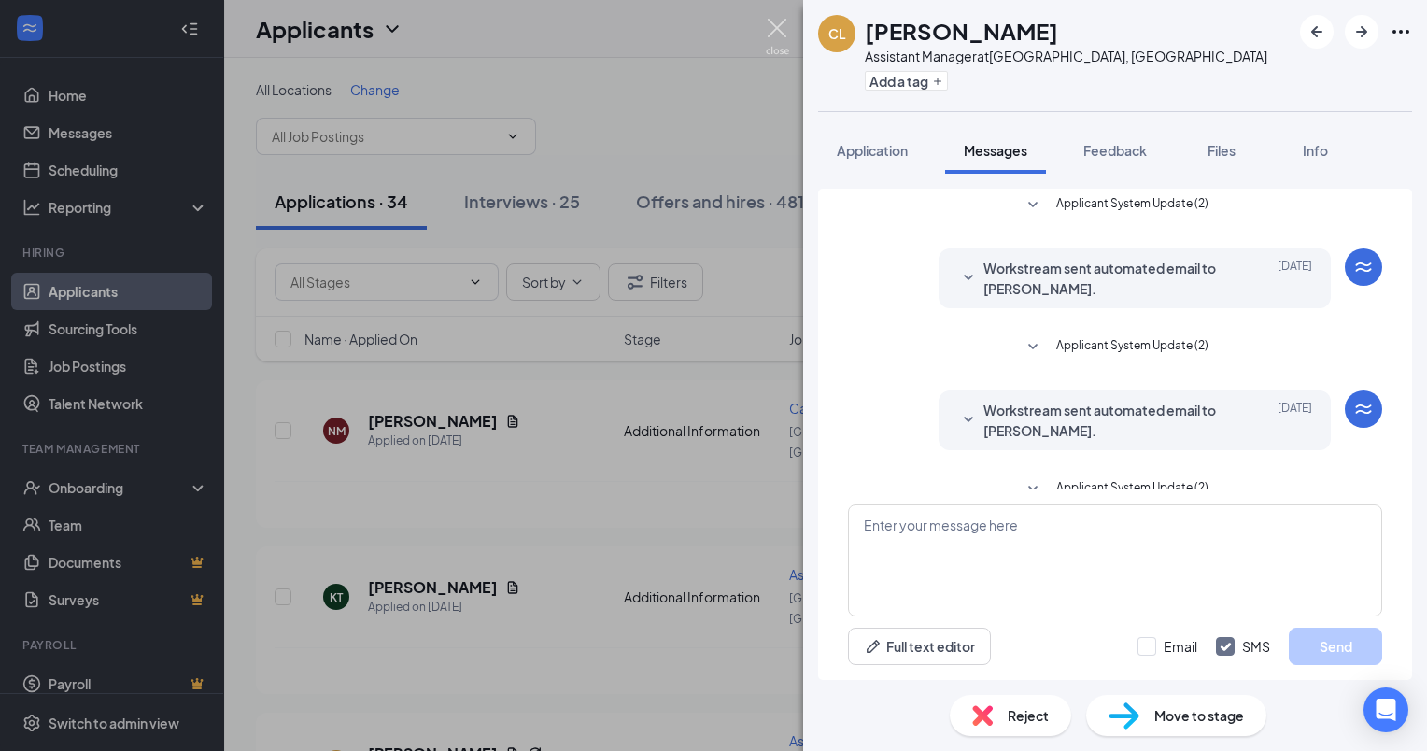
click at [773, 30] on img at bounding box center [777, 37] width 23 height 36
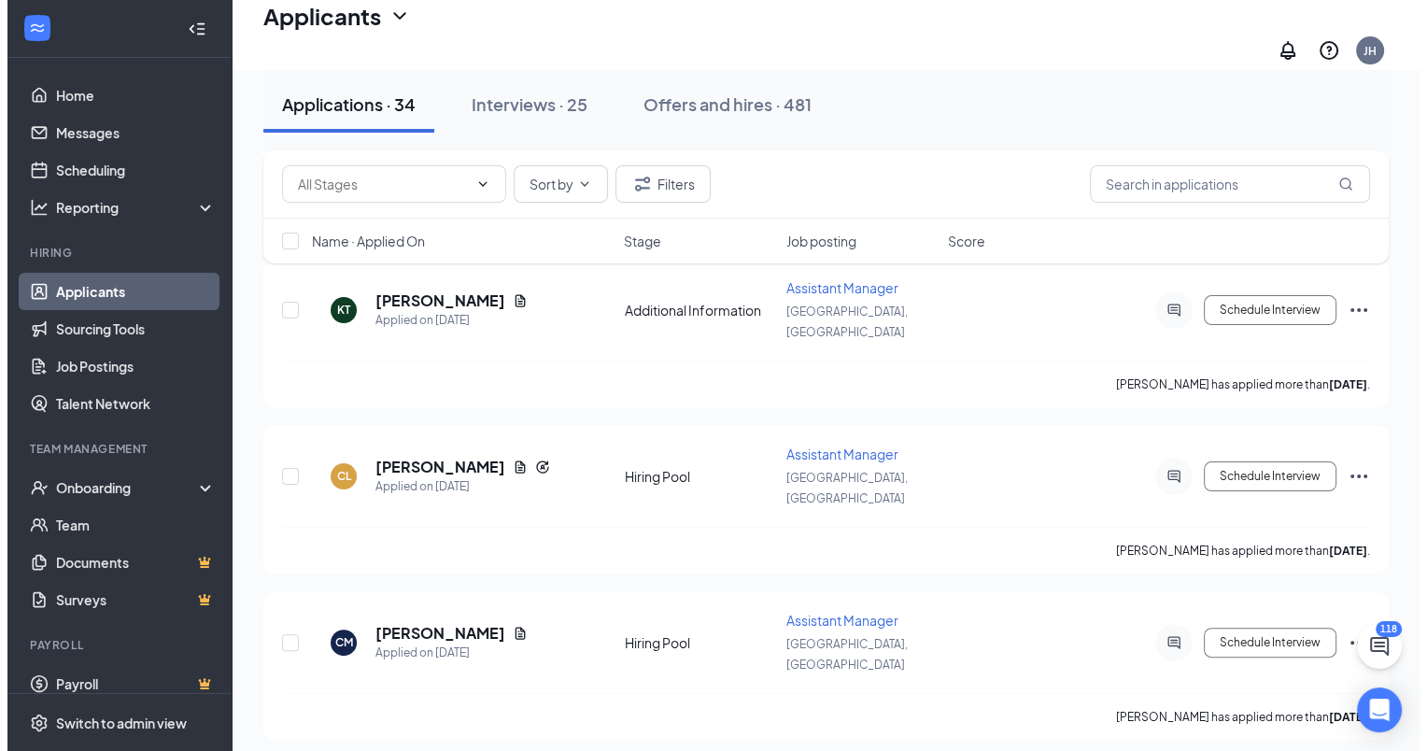
scroll to position [304, 0]
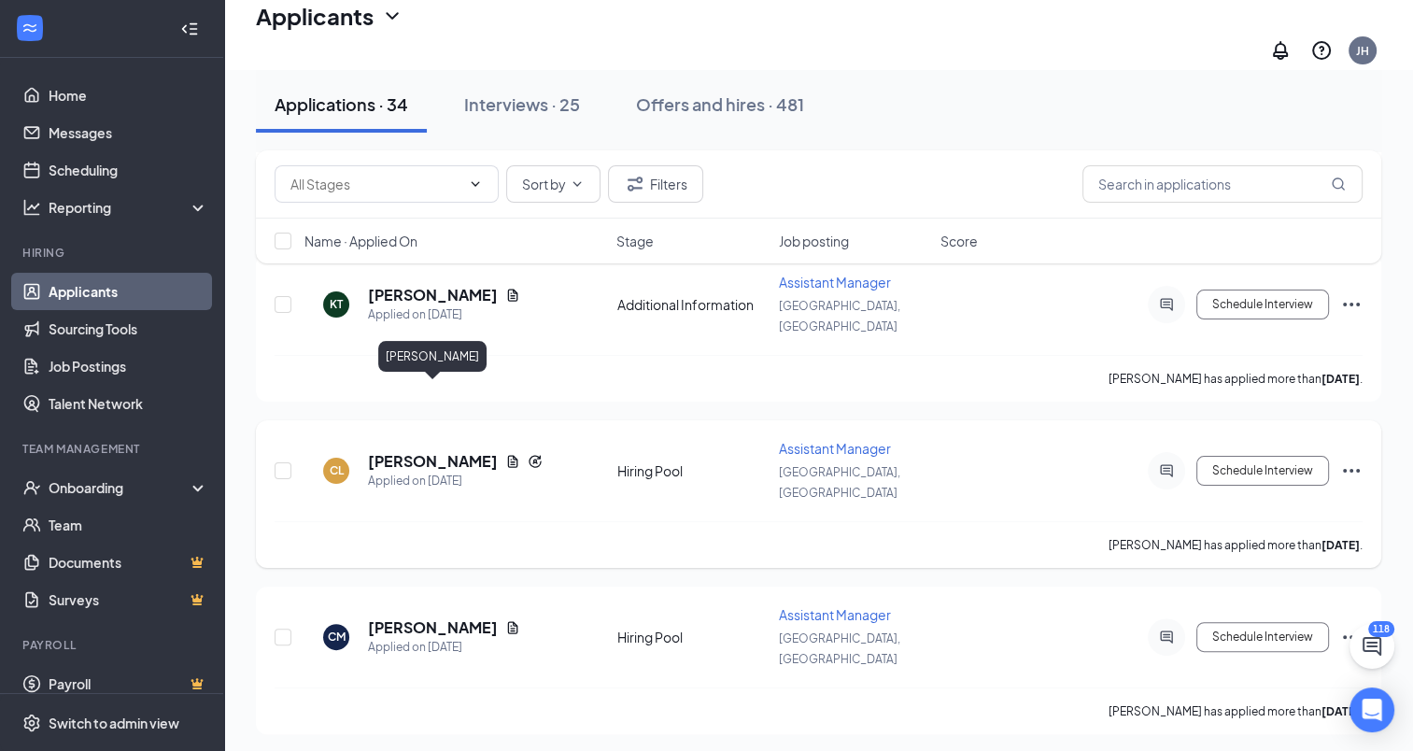
click at [446, 451] on h5 "[PERSON_NAME]" at bounding box center [433, 461] width 130 height 21
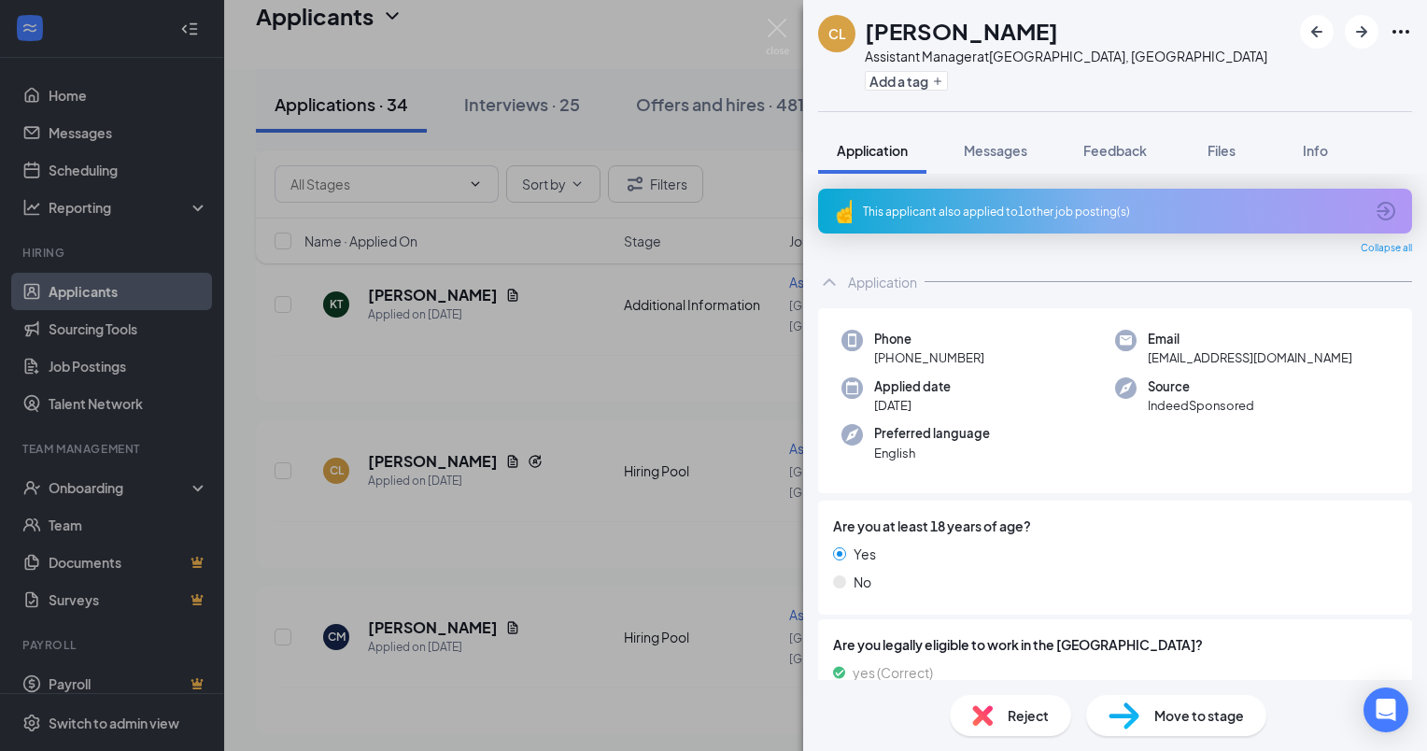
click at [1004, 706] on div "Reject" at bounding box center [1010, 715] width 121 height 41
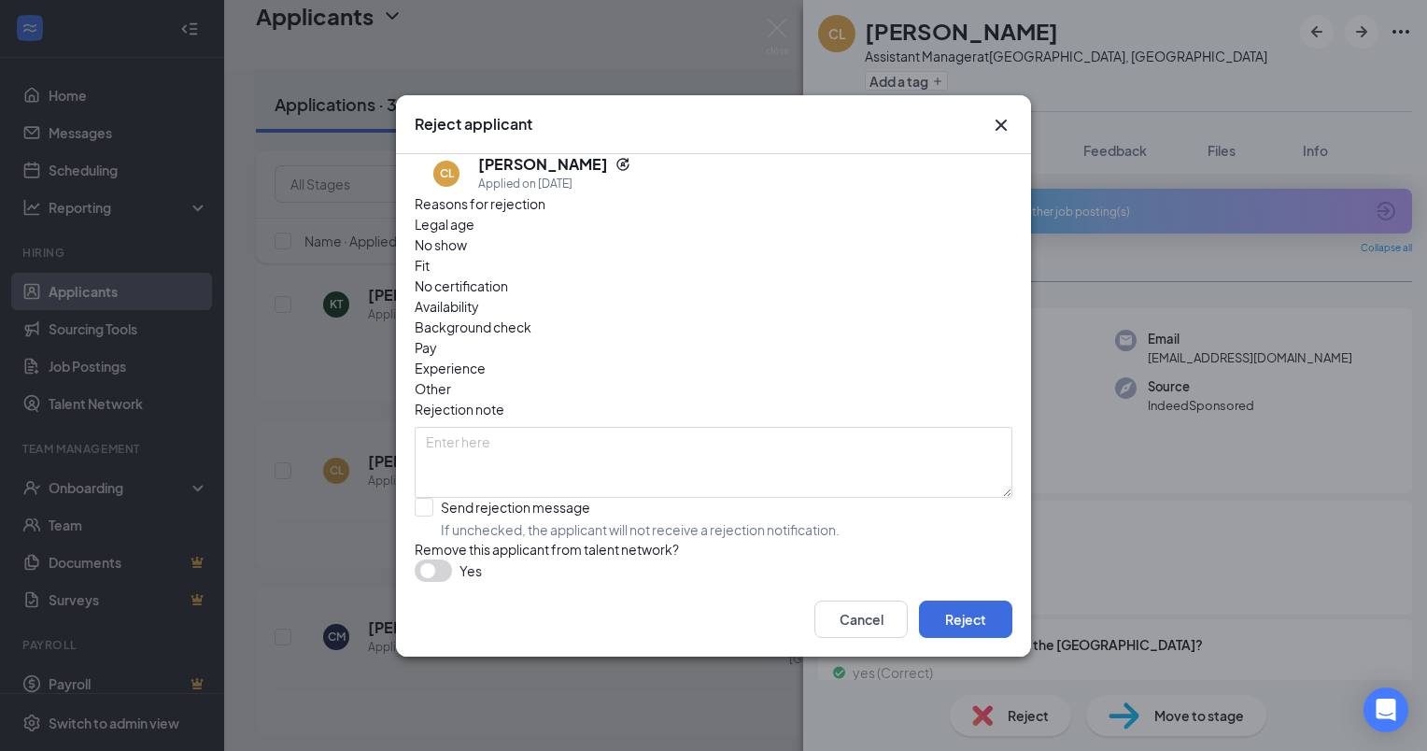
click at [479, 296] on span "Availability" at bounding box center [447, 306] width 64 height 21
click at [983, 626] on button "Reject" at bounding box center [965, 619] width 93 height 37
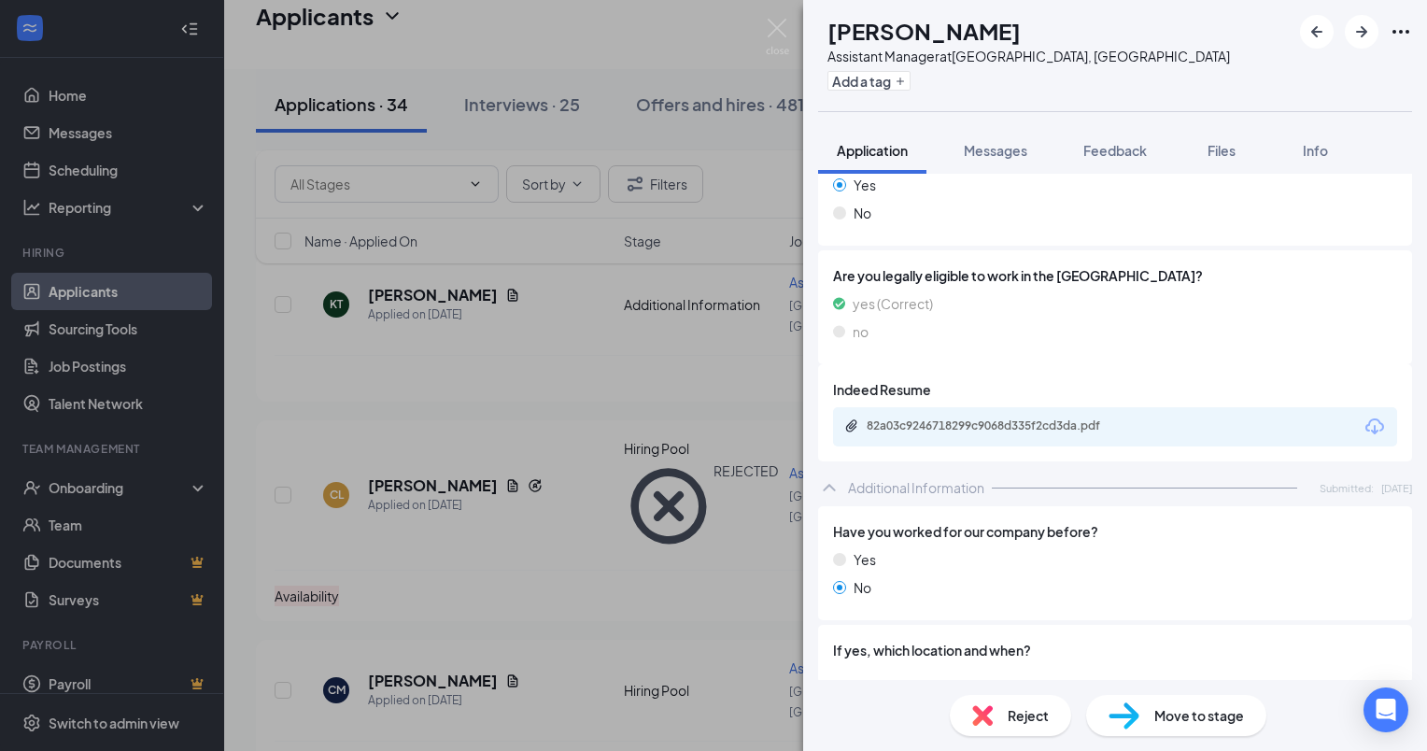
scroll to position [310, 0]
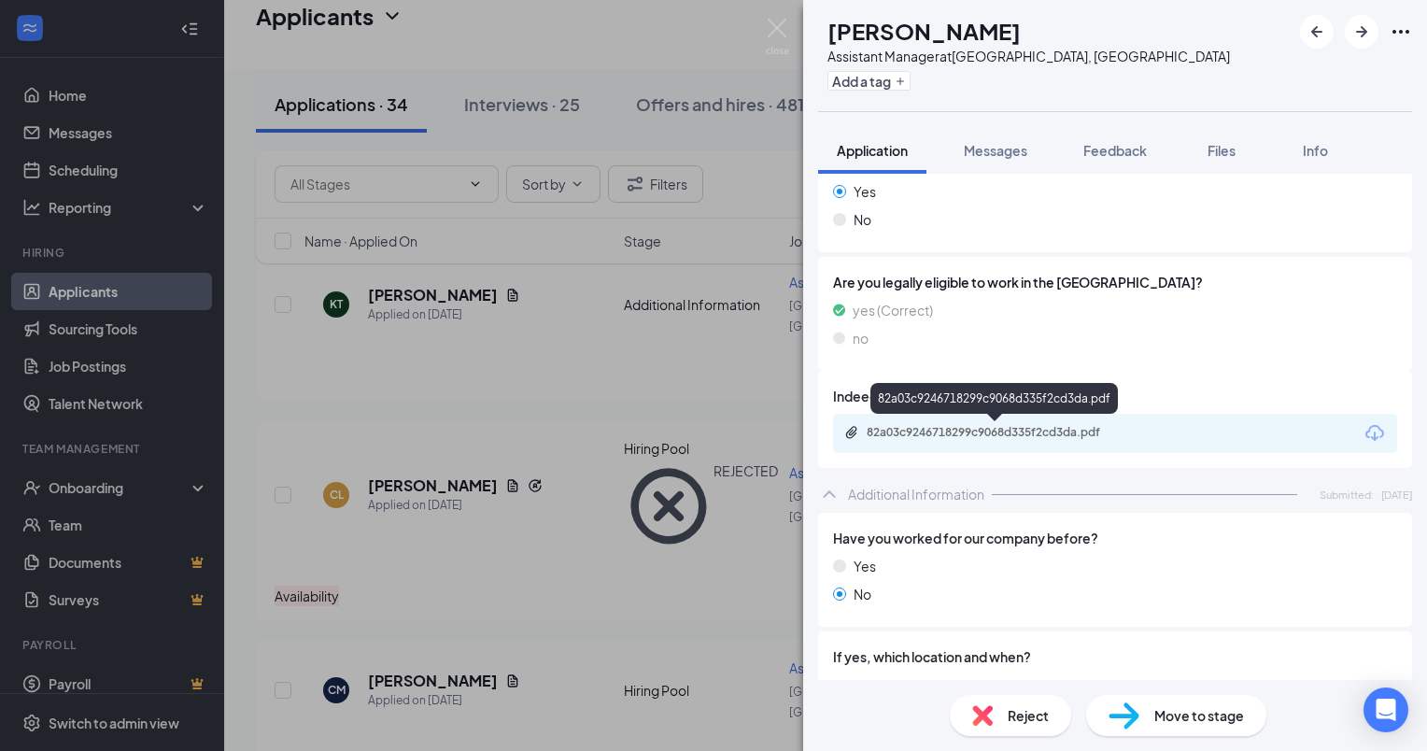
click at [998, 426] on div "82a03c9246718299c9068d335f2cd3da.pdf" at bounding box center [998, 432] width 262 height 15
click at [1036, 715] on span "Reject" at bounding box center [1028, 715] width 41 height 21
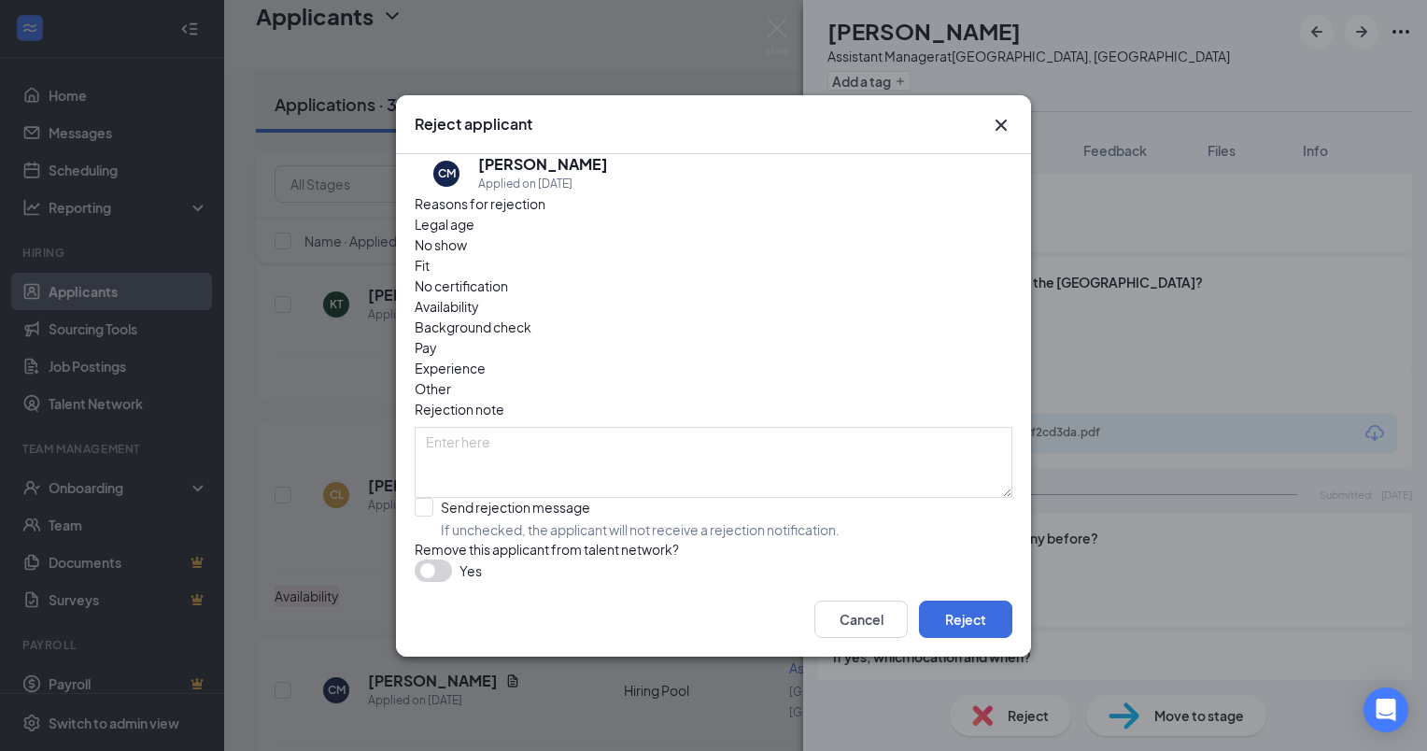
click at [486, 358] on span "Experience" at bounding box center [450, 368] width 71 height 21
click at [422, 498] on input "Send rejection message If unchecked, the applicant will not receive a rejection…" at bounding box center [627, 518] width 425 height 41
checkbox input "true"
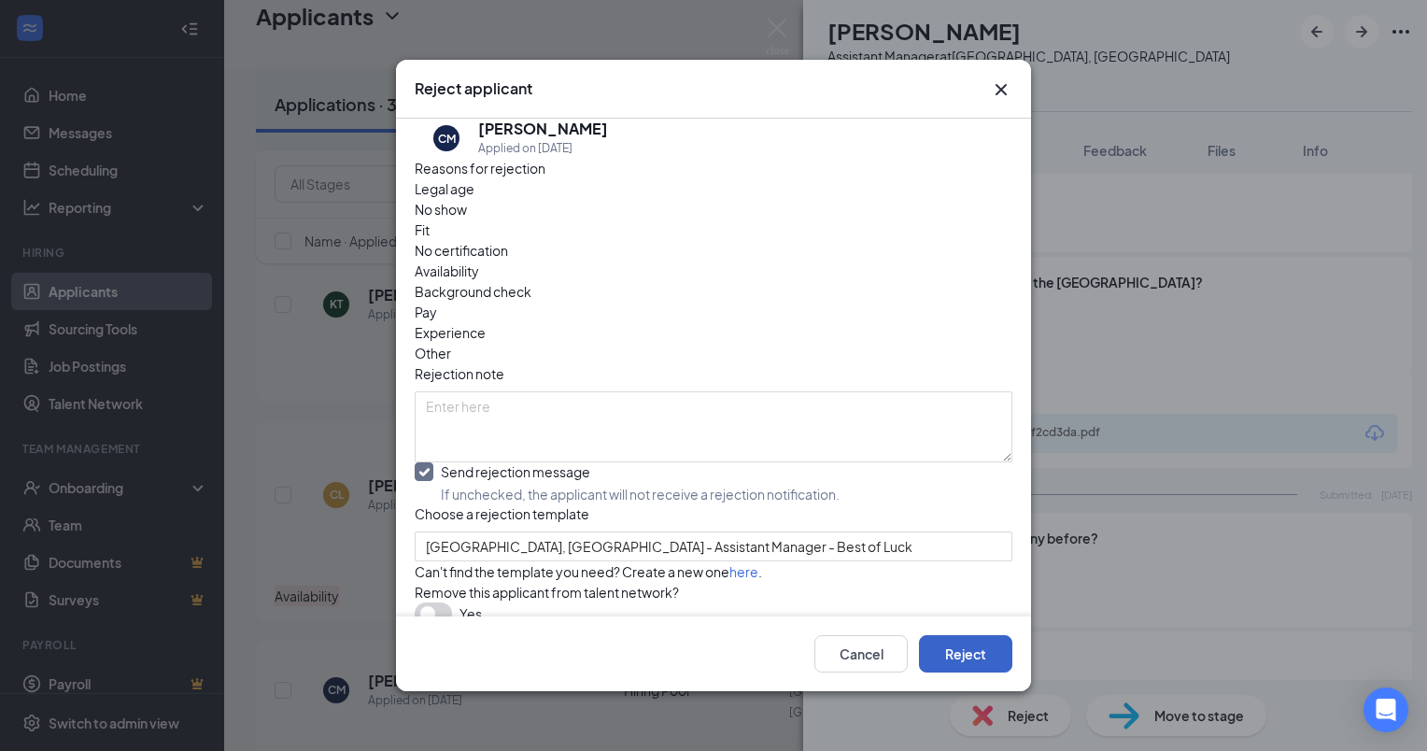
click at [971, 657] on button "Reject" at bounding box center [965, 653] width 93 height 37
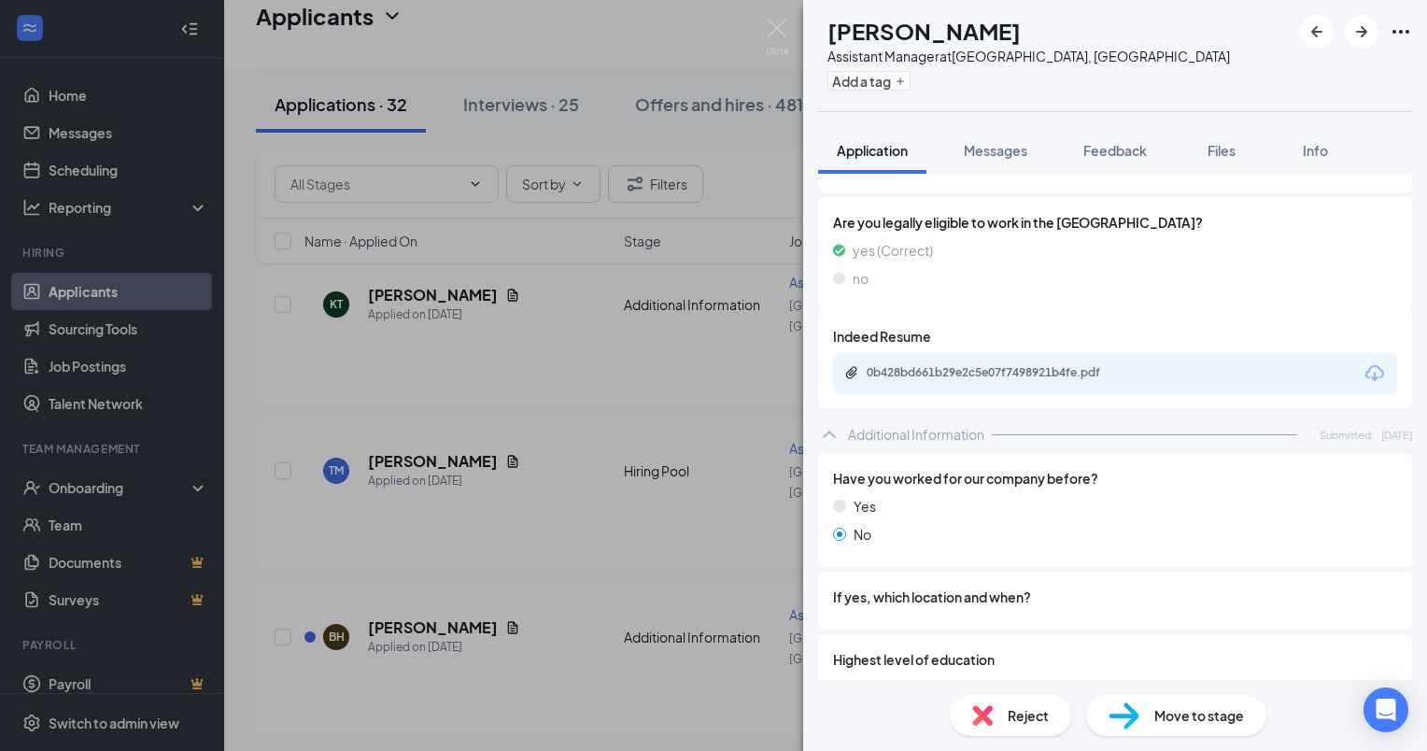
scroll to position [362, 0]
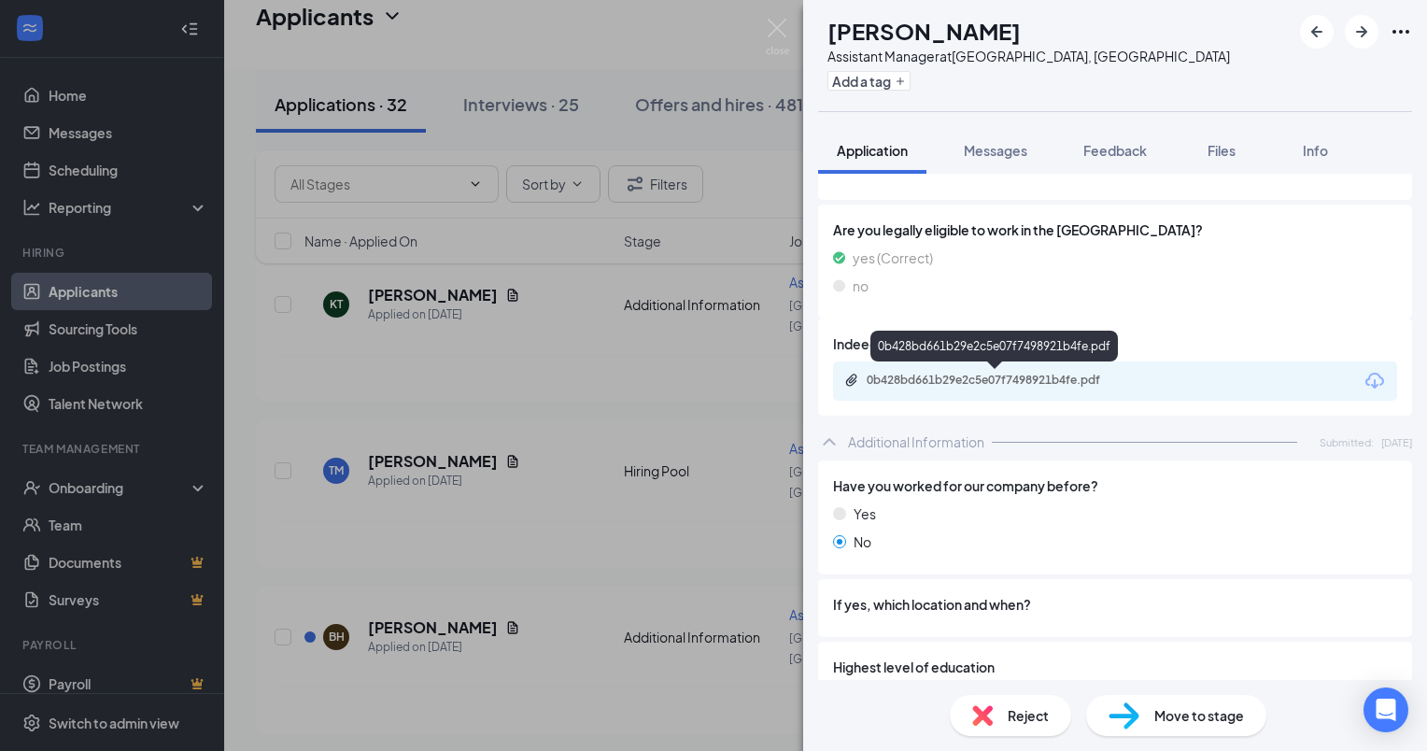
click at [1016, 370] on div "0b428bd661b29e2c5e07f7498921b4fe.pdf" at bounding box center [1115, 380] width 564 height 39
click at [1013, 378] on div "0b428bd661b29e2c5e07f7498921b4fe.pdf" at bounding box center [998, 380] width 262 height 15
click at [1005, 146] on span "Messages" at bounding box center [996, 150] width 64 height 17
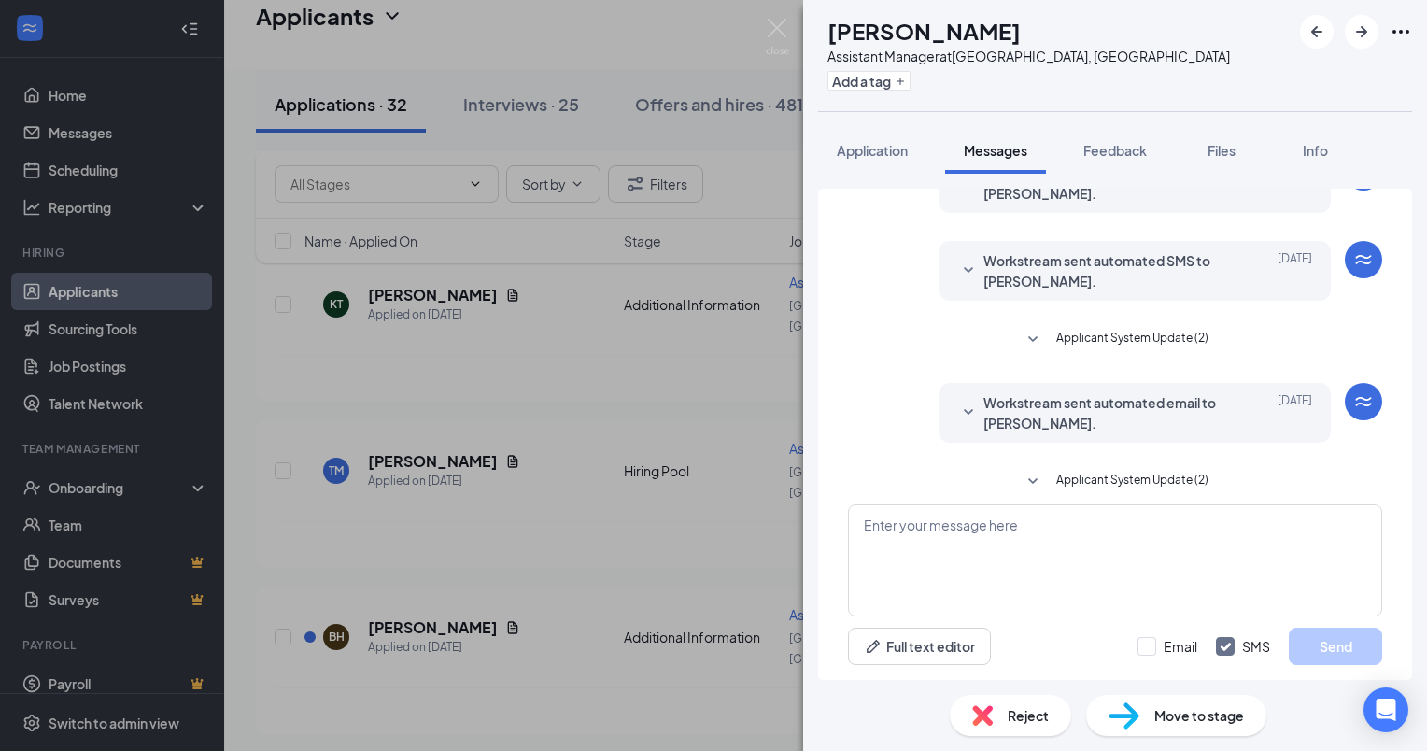
scroll to position [394, 0]
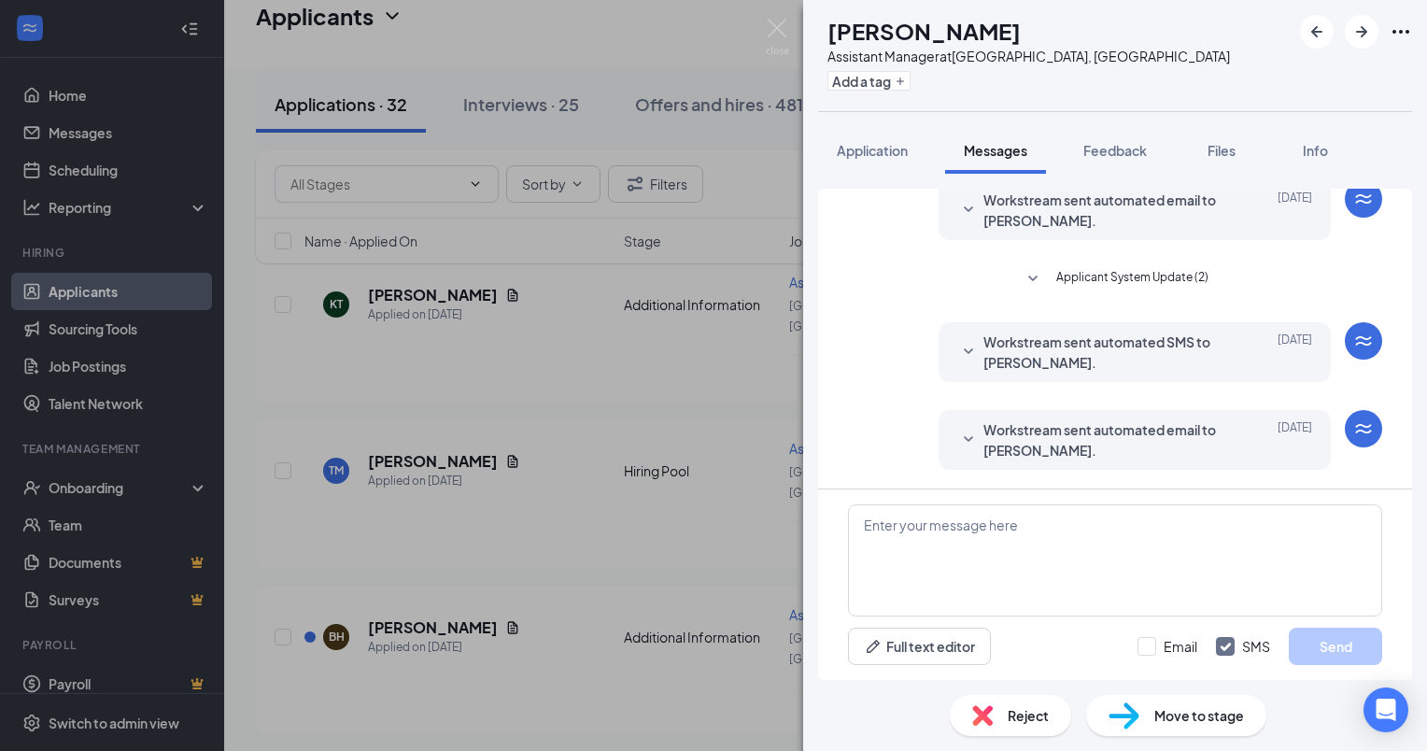
click at [1125, 436] on span "Workstream sent automated email to [PERSON_NAME]." at bounding box center [1106, 439] width 245 height 41
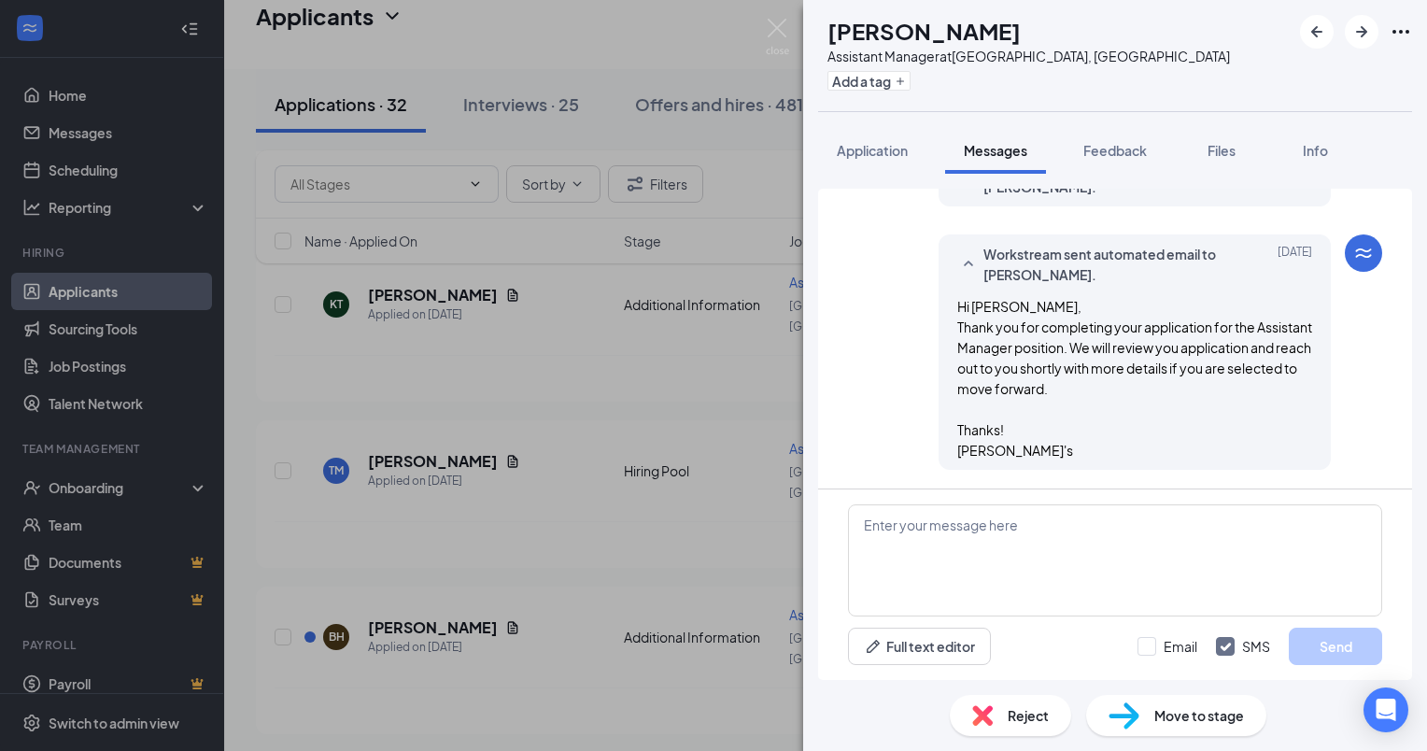
scroll to position [570, 0]
click at [1171, 716] on span "Move to stage" at bounding box center [1200, 715] width 90 height 21
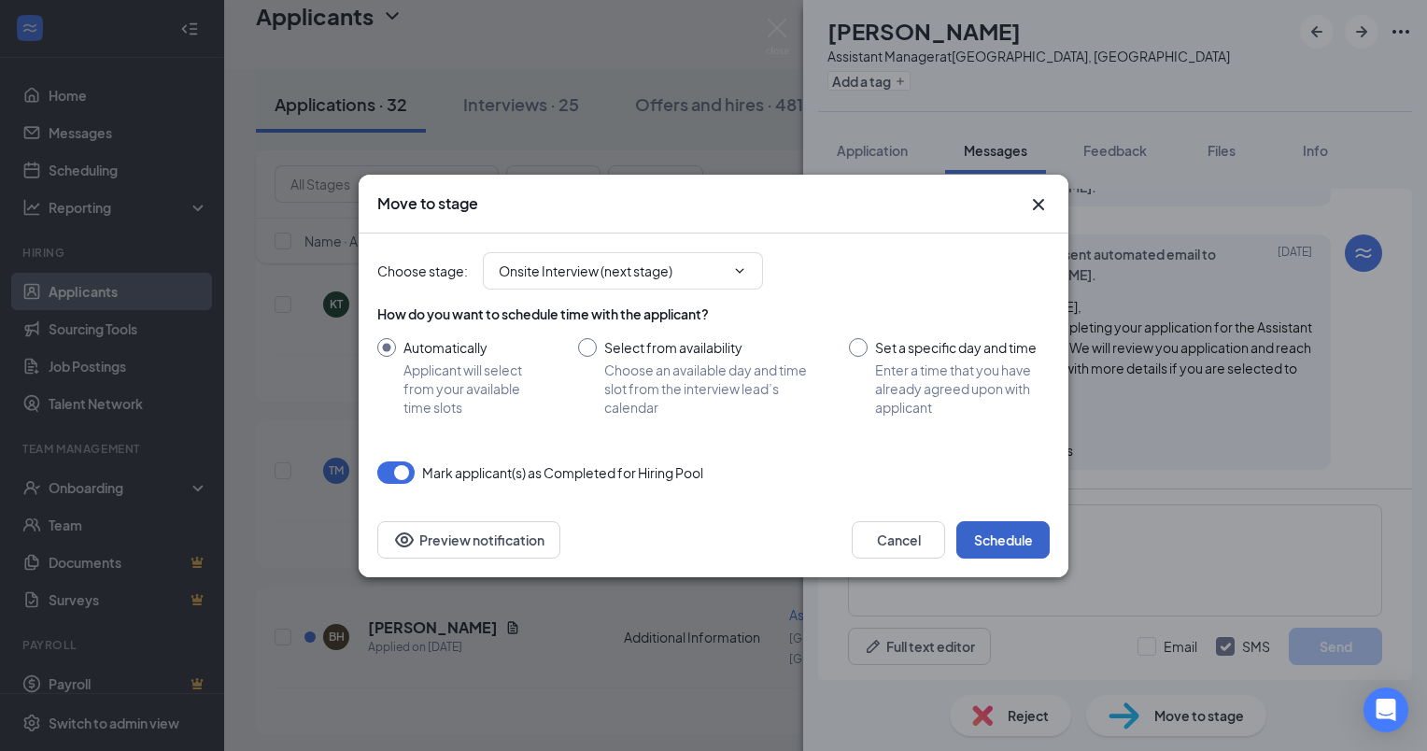
click at [1004, 534] on button "Schedule" at bounding box center [1002, 539] width 93 height 37
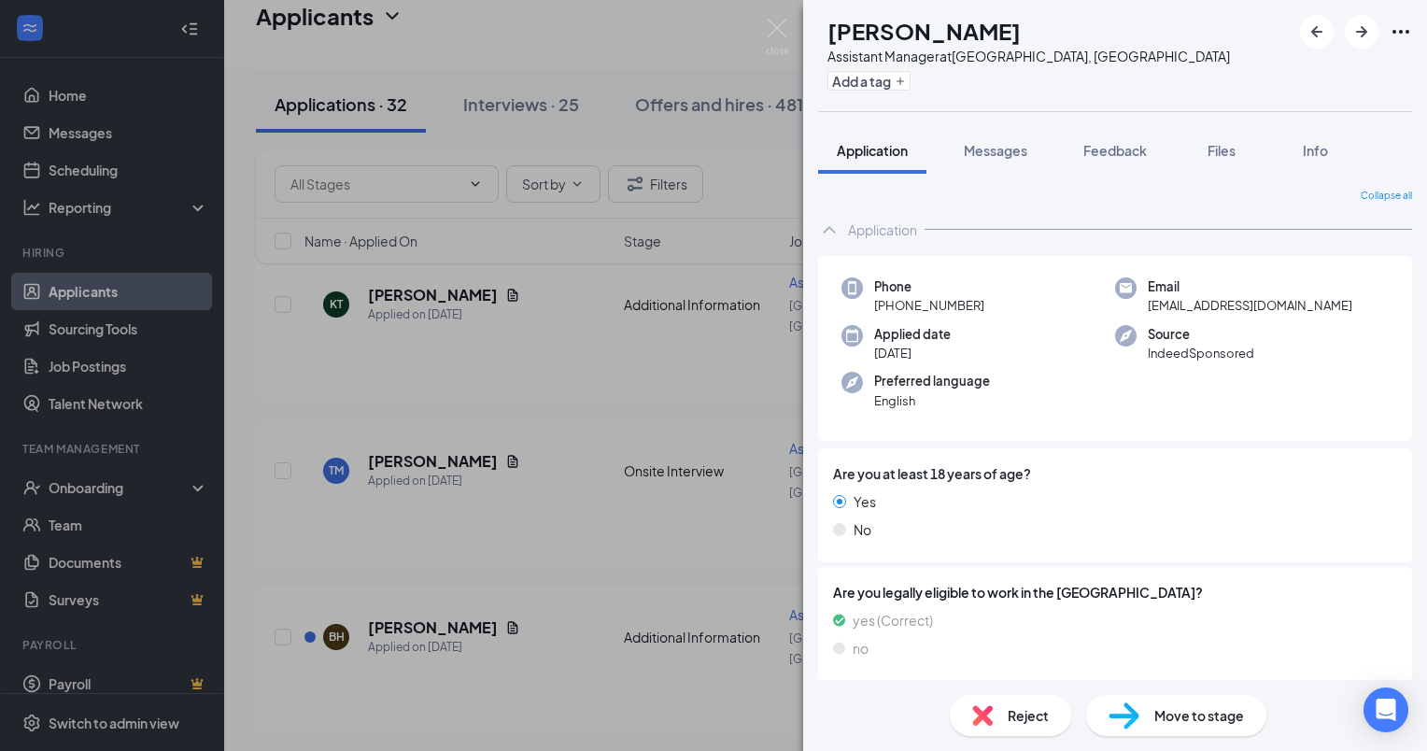
scroll to position [142, 0]
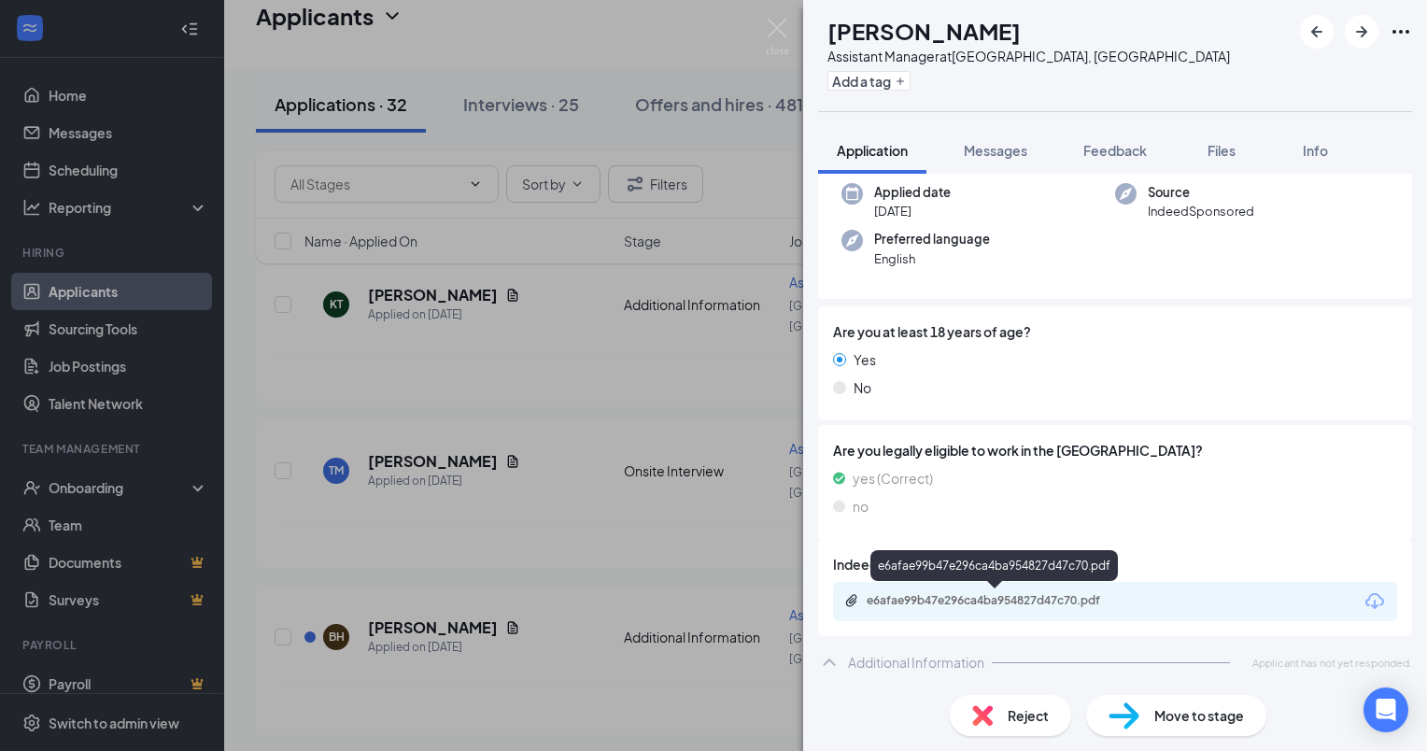
click at [1071, 599] on div "e6afae99b47e296ca4ba954827d47c70.pdf" at bounding box center [998, 600] width 262 height 15
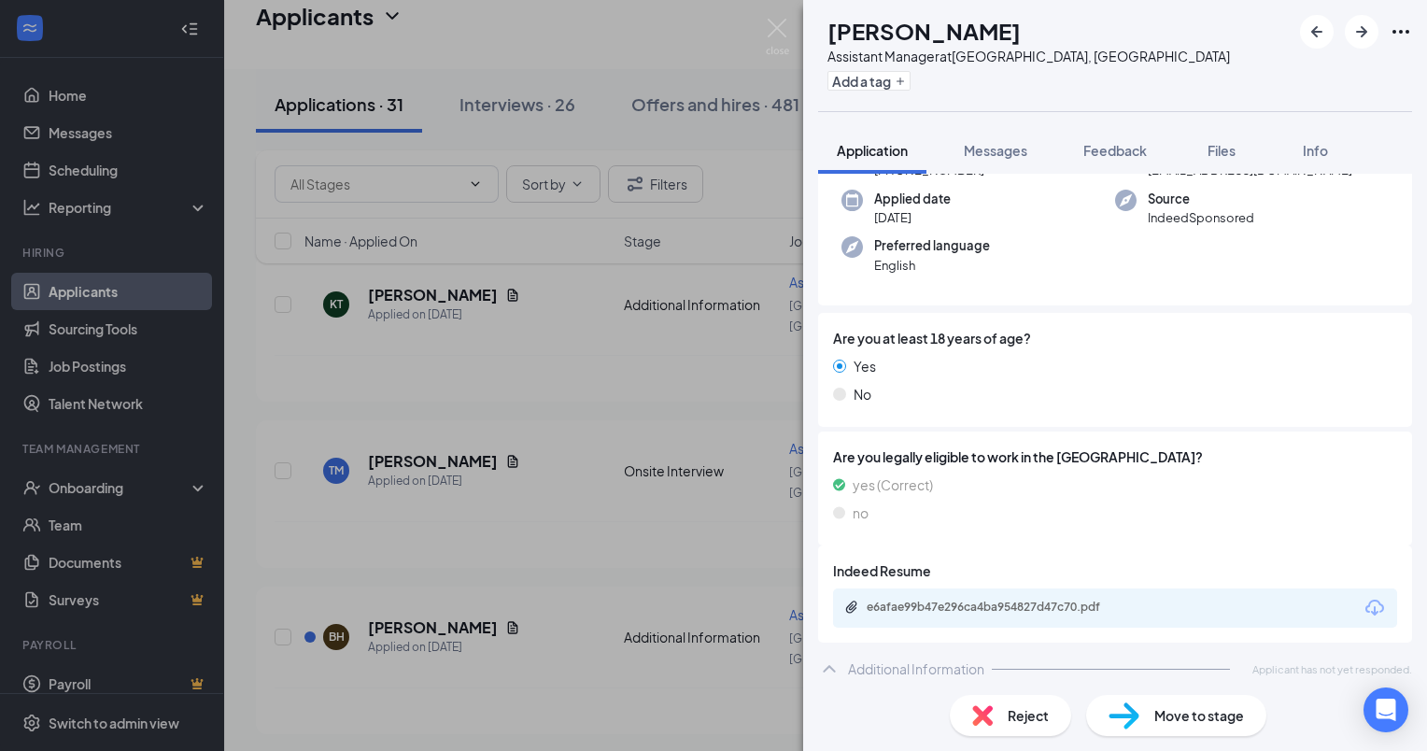
click at [1013, 726] on div "Reject" at bounding box center [1010, 715] width 121 height 41
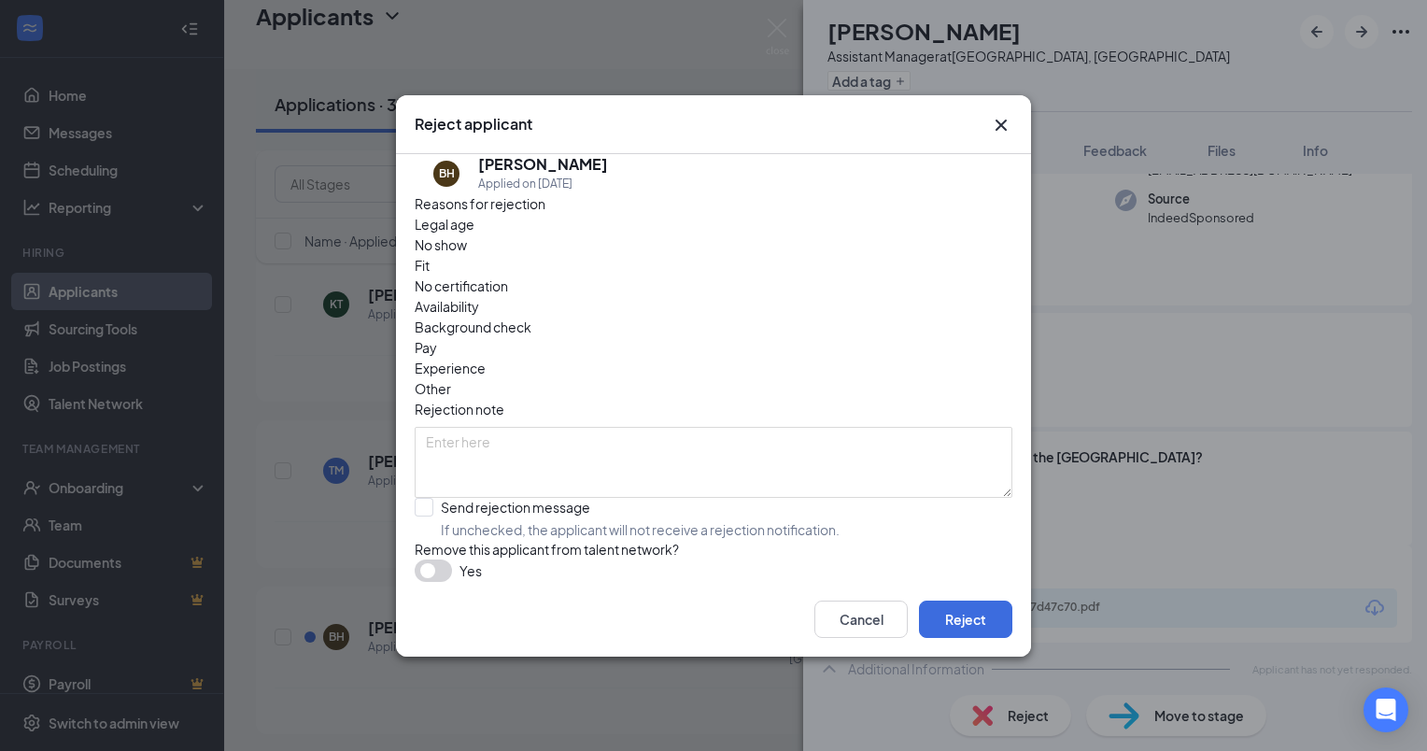
click at [486, 358] on span "Experience" at bounding box center [450, 368] width 71 height 21
click at [417, 498] on input "Send rejection message If unchecked, the applicant will not receive a rejection…" at bounding box center [627, 518] width 425 height 41
checkbox input "true"
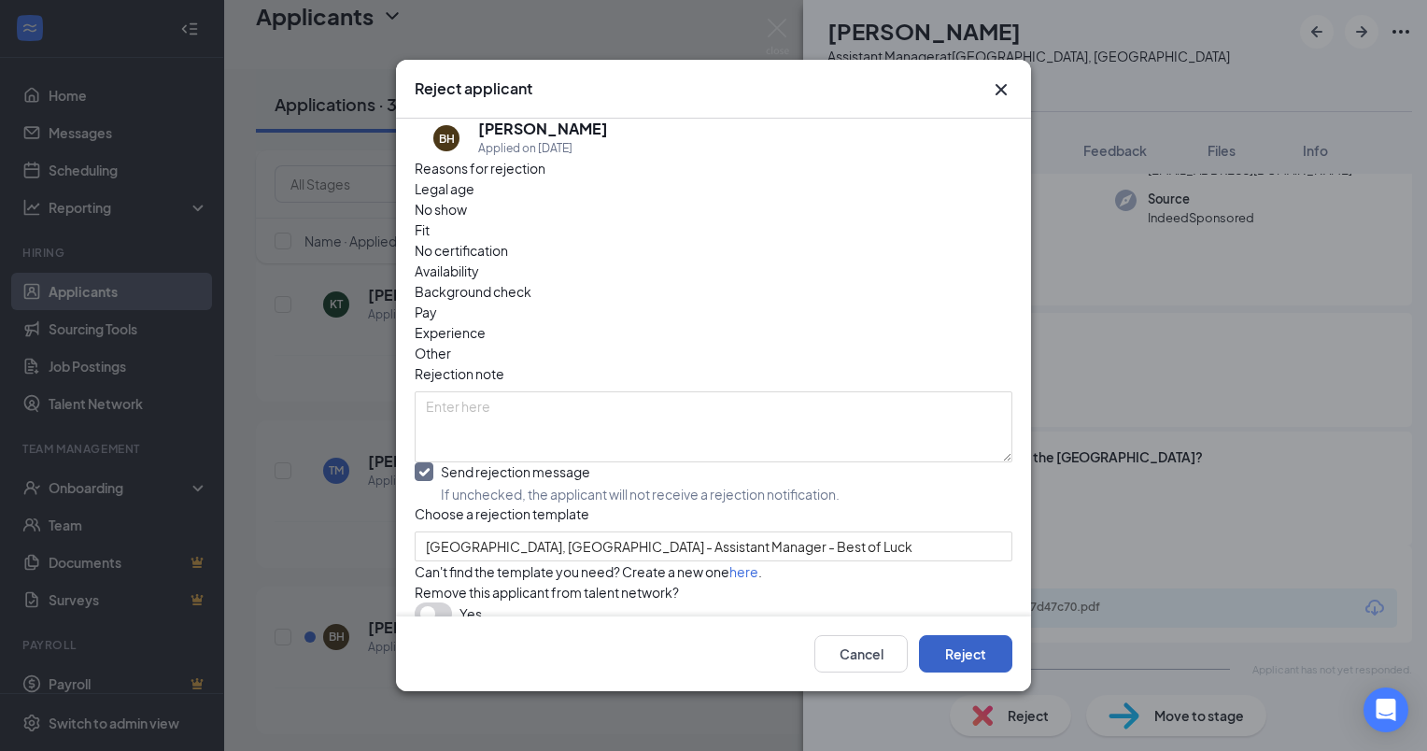
click at [979, 654] on button "Reject" at bounding box center [965, 653] width 93 height 37
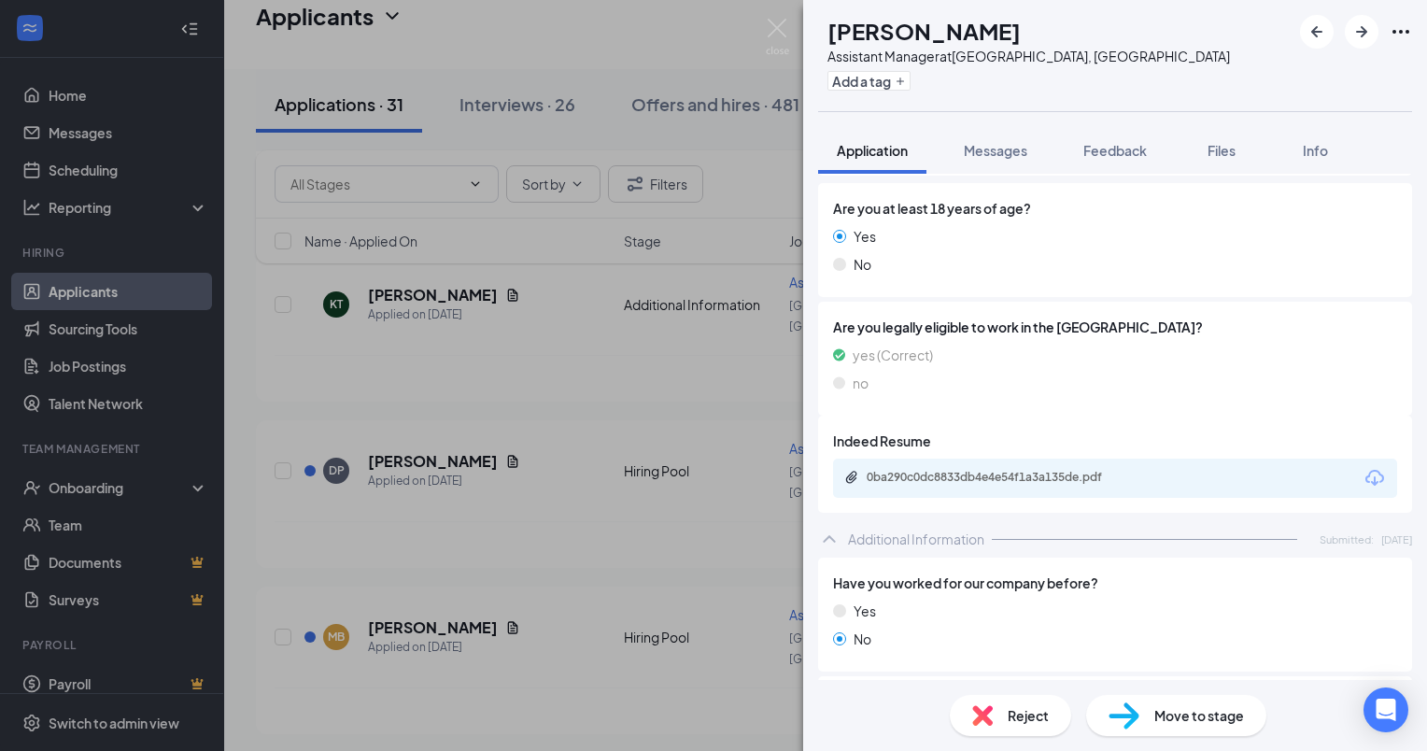
scroll to position [357, 0]
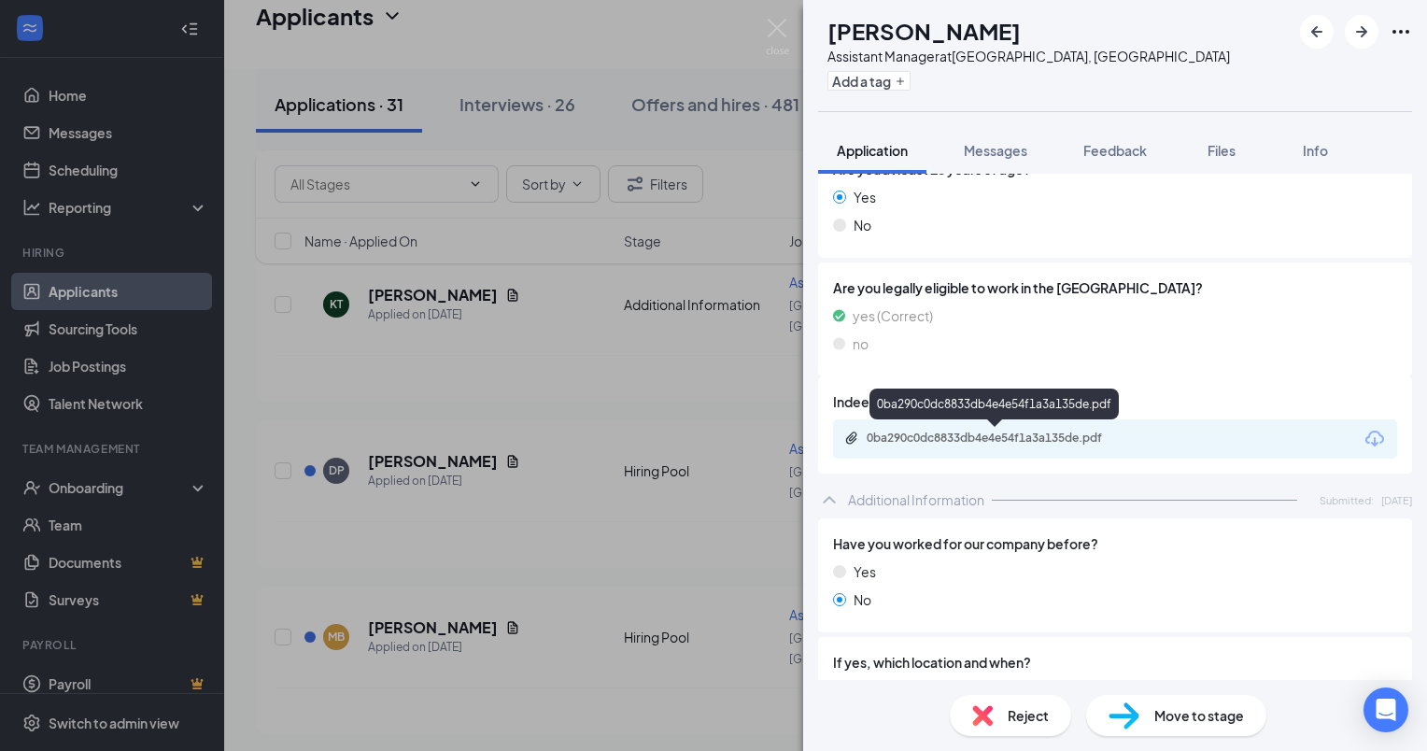
click at [1011, 433] on div "0ba290c0dc8833db4e4e54f1a3a135de.pdf" at bounding box center [998, 438] width 262 height 15
click at [1010, 736] on div "Reject Move to stage" at bounding box center [1115, 715] width 624 height 71
click at [1038, 720] on span "Reject" at bounding box center [1028, 715] width 41 height 21
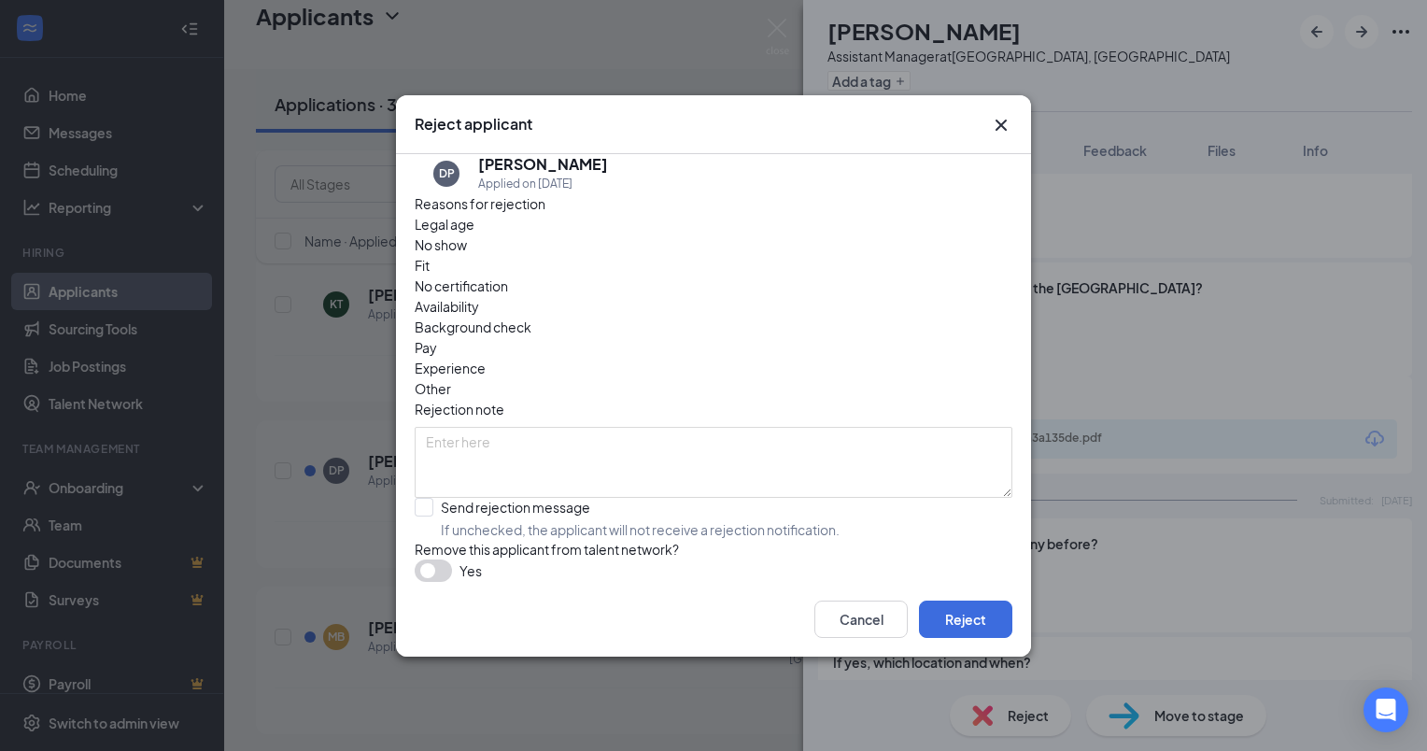
click at [486, 358] on span "Experience" at bounding box center [450, 368] width 71 height 21
click at [602, 498] on input "Send rejection message If unchecked, the applicant will not receive a rejection…" at bounding box center [627, 518] width 425 height 41
checkbox input "true"
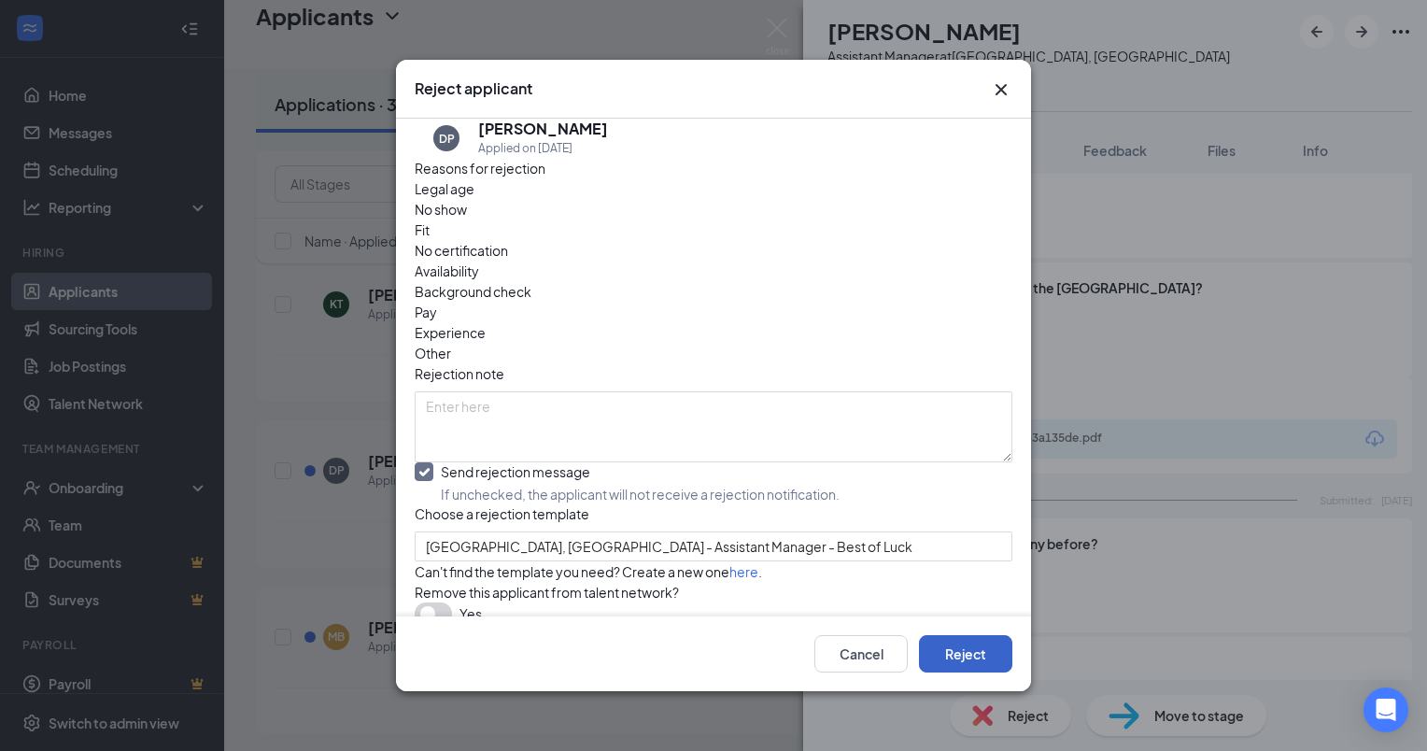
click at [964, 645] on button "Reject" at bounding box center [965, 653] width 93 height 37
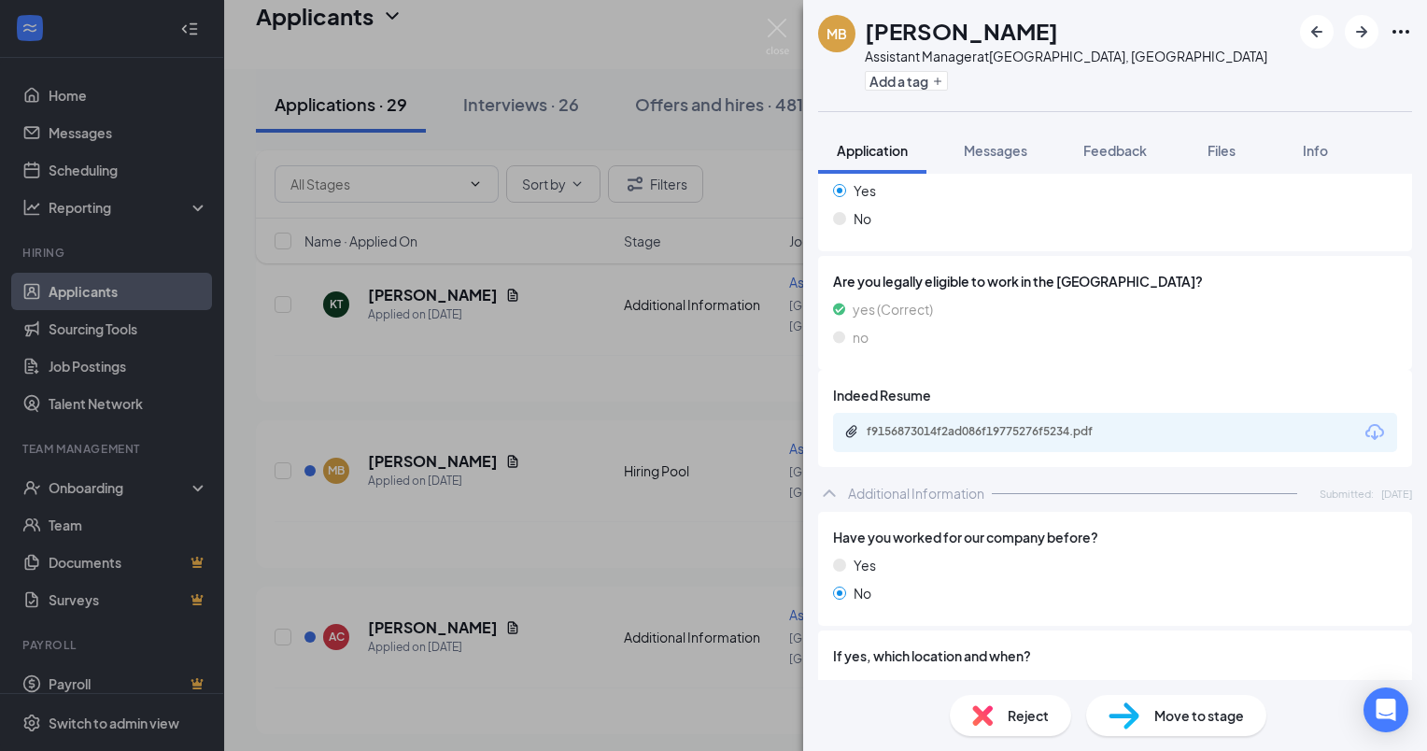
scroll to position [315, 0]
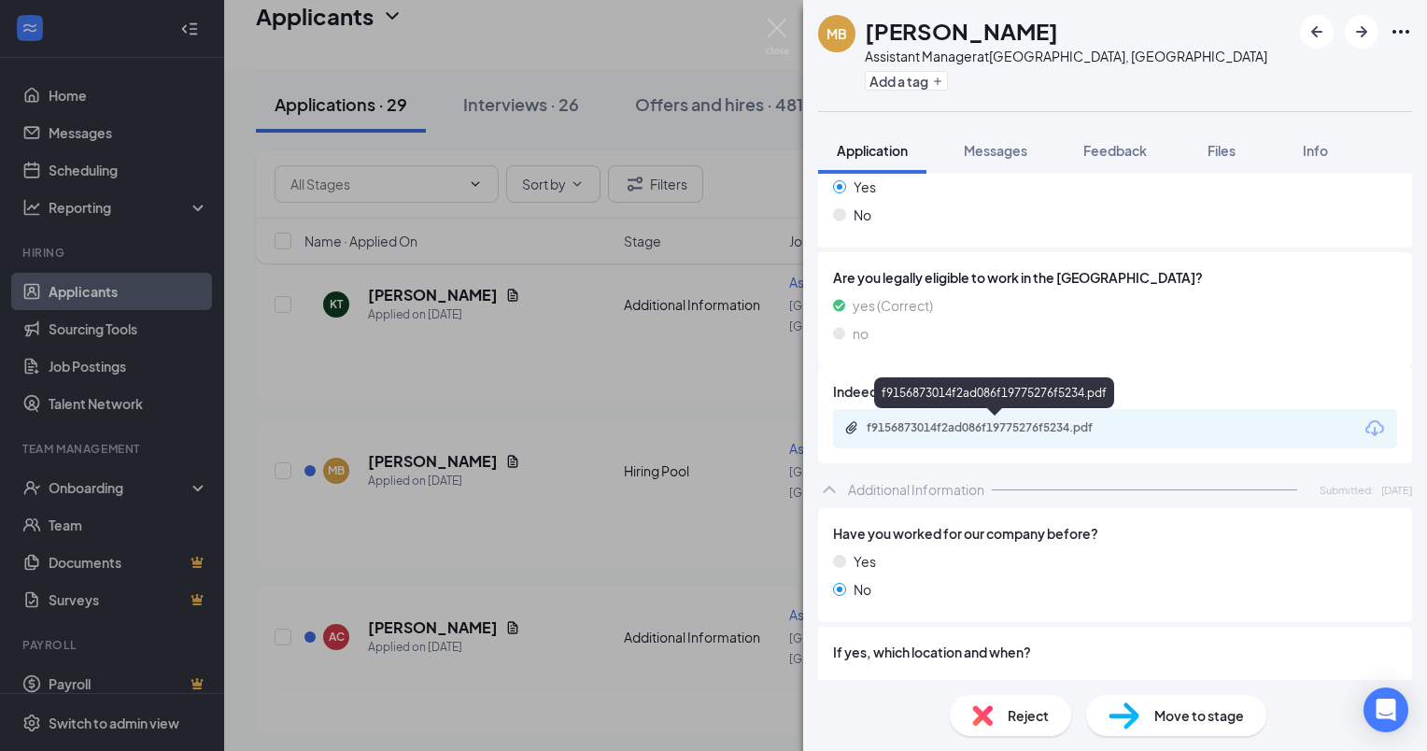
click at [1026, 427] on div "f9156873014f2ad086f19775276f5234.pdf" at bounding box center [998, 427] width 262 height 15
